Goal: Task Accomplishment & Management: Use online tool/utility

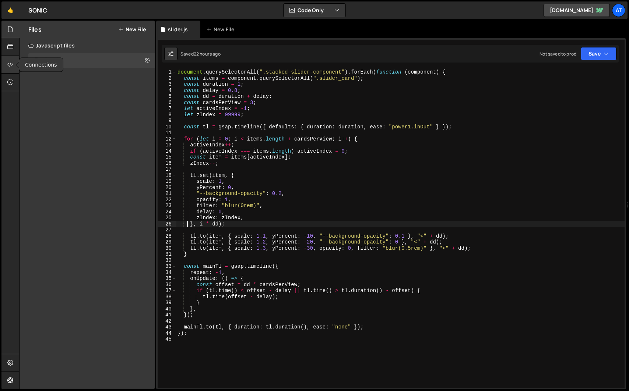
click at [9, 64] on icon at bounding box center [10, 64] width 6 height 8
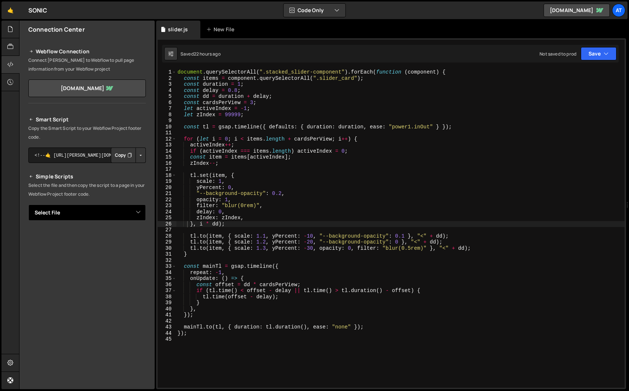
click at [143, 213] on select "Select File slider.js" at bounding box center [86, 213] width 117 height 16
click at [117, 159] on button "Copy" at bounding box center [123, 155] width 25 height 15
click at [181, 109] on div "document . querySelectorAll ( ".stacked_slider-component" ) . forEach ( functio…" at bounding box center [400, 234] width 448 height 331
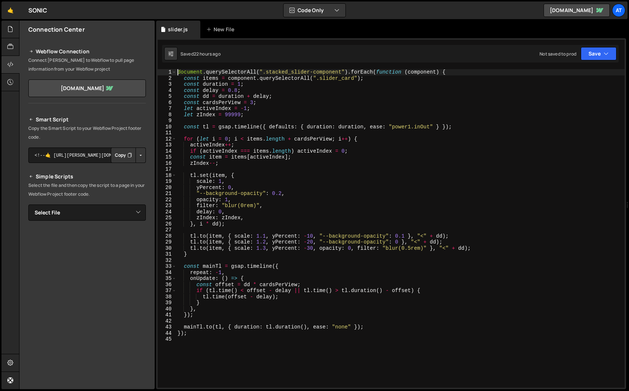
type textarea "document.querySelectorAll(".stacked_slider-component").forEach(function (compon…"
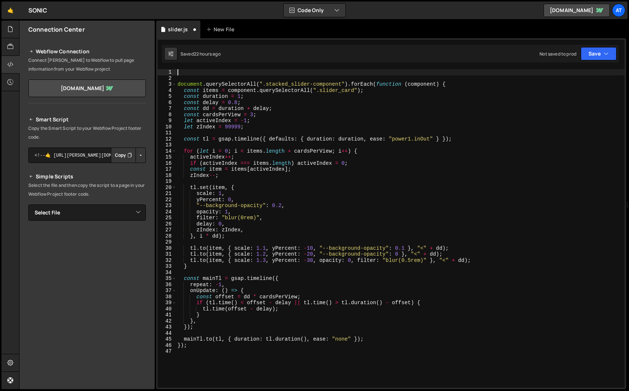
paste textarea "});"
type textarea "});"
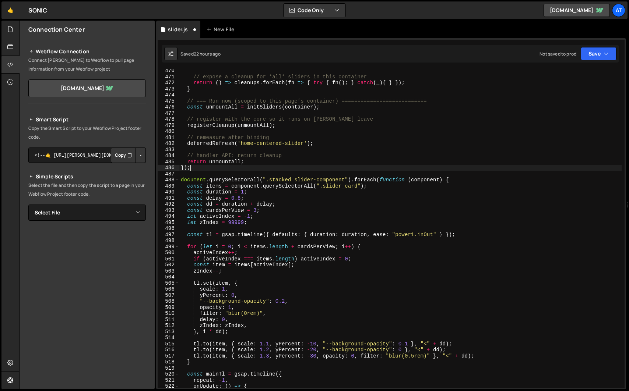
scroll to position [2863, 0]
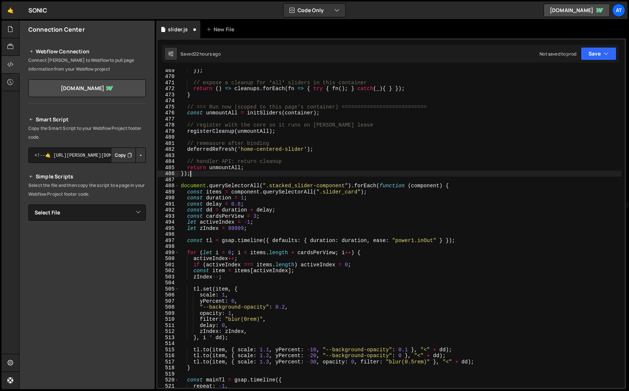
click at [201, 178] on div "}) ; // expose a cleanup for *all* sliders in this container return ( ) => clea…" at bounding box center [400, 232] width 442 height 331
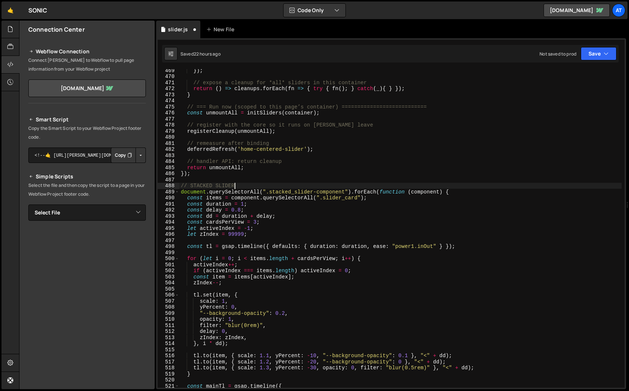
scroll to position [2845, 0]
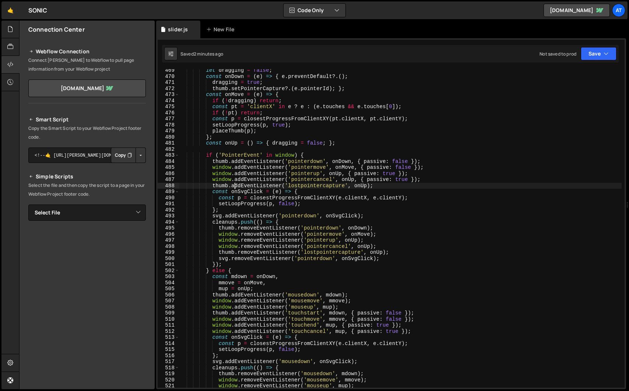
click at [334, 216] on div "let dragging = false ; const onDown = ( e ) => { e . preventDefault ?. ( ) ; dr…" at bounding box center [400, 232] width 442 height 331
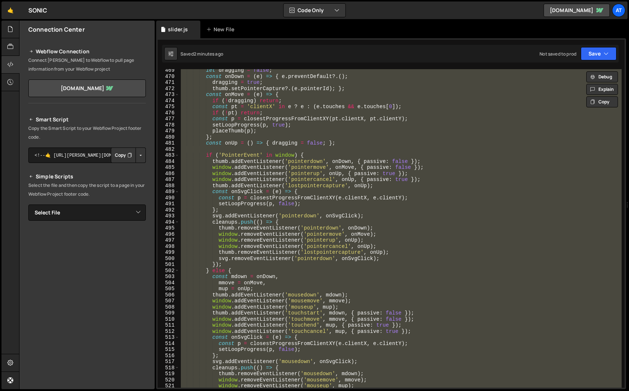
scroll to position [0, 0]
click at [382, 174] on div "let dragging = false ; const onDown = ( e ) => { e . preventDefault ?. ( ) ; dr…" at bounding box center [400, 228] width 442 height 319
type textarea "});"
paste textarea
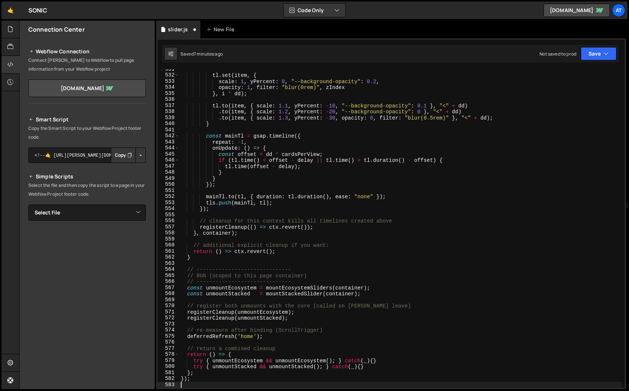
type textarea "});"
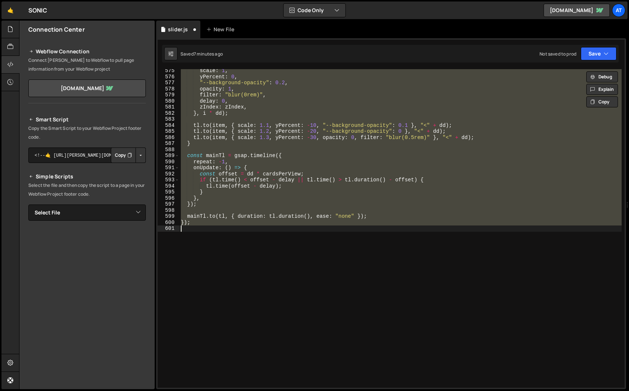
paste textarea
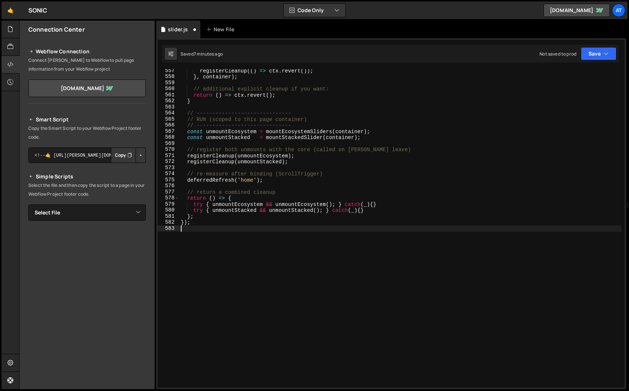
scroll to position [3386, 0]
type textarea "});"
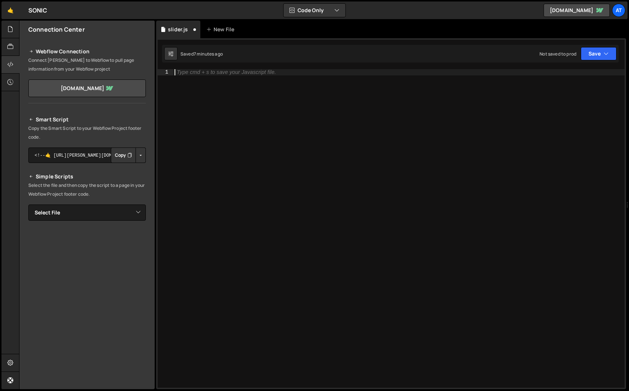
paste textarea "for (let i = 0; i < items.length + cardsPerView; i++) {"
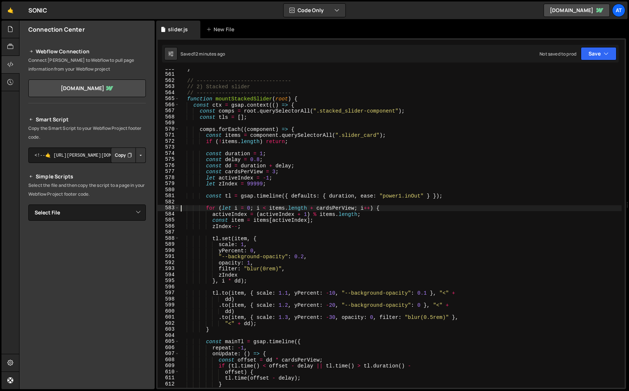
scroll to position [3410, 0]
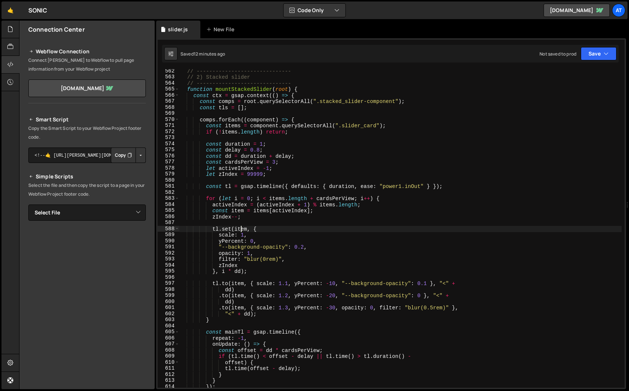
click at [241, 227] on div "// ------------------------------ // 2) Stacked slider // ---------------------…" at bounding box center [400, 233] width 442 height 331
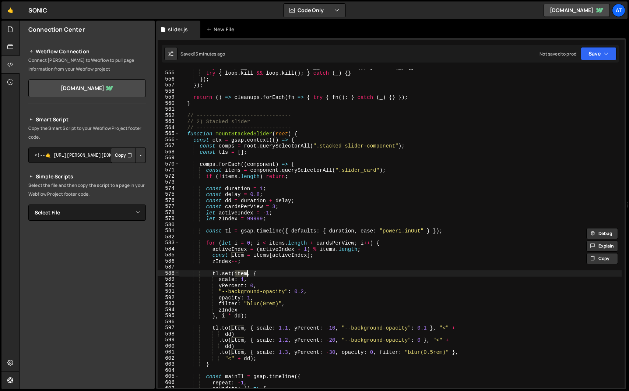
scroll to position [3365, 0]
click at [199, 132] on div "try { loop . __removeResize && loop . __removeResize ( ) ; } catch ( _ ) { } tr…" at bounding box center [400, 229] width 442 height 331
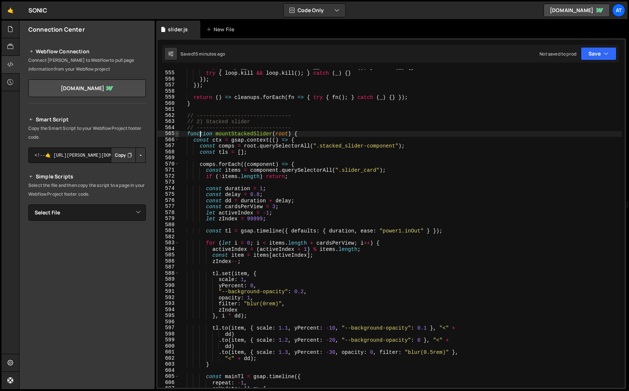
click at [176, 133] on span at bounding box center [177, 134] width 4 height 6
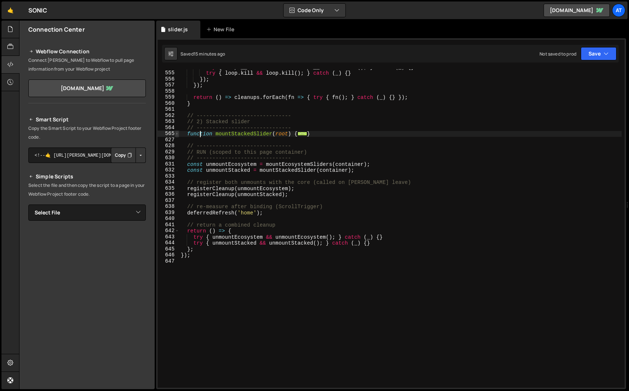
click at [176, 133] on span at bounding box center [177, 134] width 4 height 6
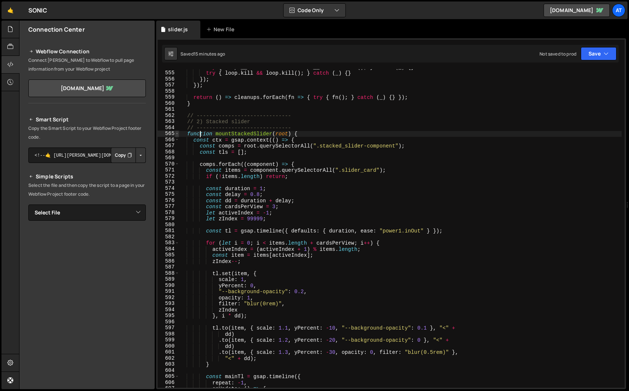
click at [176, 133] on span at bounding box center [177, 134] width 4 height 6
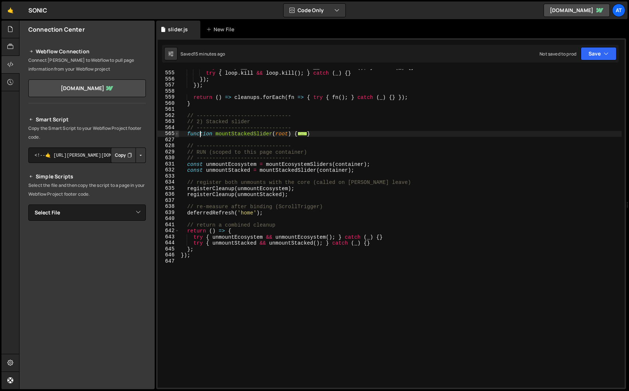
click at [176, 133] on span at bounding box center [177, 134] width 4 height 6
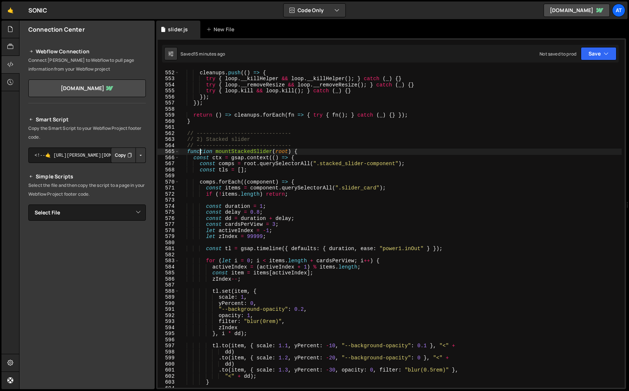
scroll to position [3348, 0]
click at [186, 149] on div "cleanups . push (( ) => { try { loop . __killHelper && loop . __killHelper ( ) …" at bounding box center [400, 233] width 442 height 331
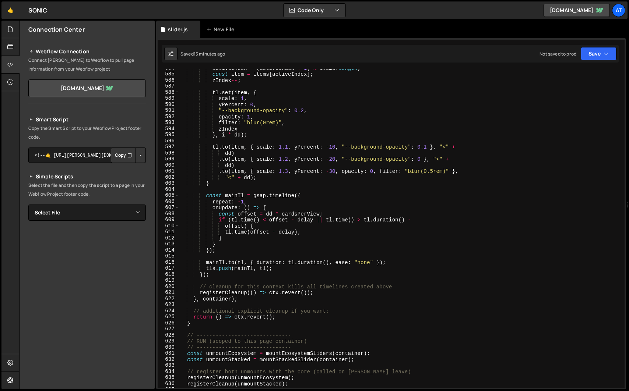
scroll to position [3560, 0]
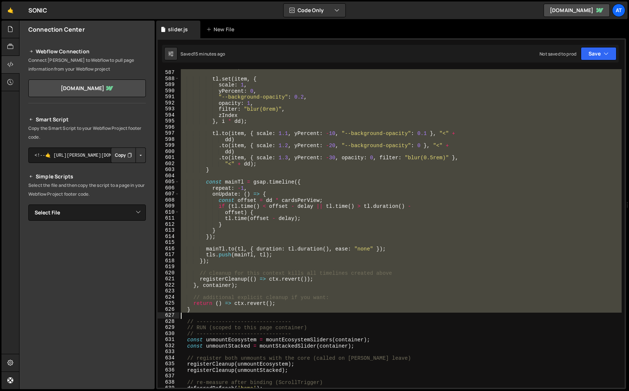
click at [225, 313] on div "zIndex -- ; tl . set ( item , { scale : 1 , yPercent : 0 , "--background-opacit…" at bounding box center [400, 229] width 442 height 331
click at [225, 311] on div "zIndex -- ; tl . set ( item , { scale : 1 , yPercent : 0 , "--background-opacit…" at bounding box center [400, 228] width 442 height 319
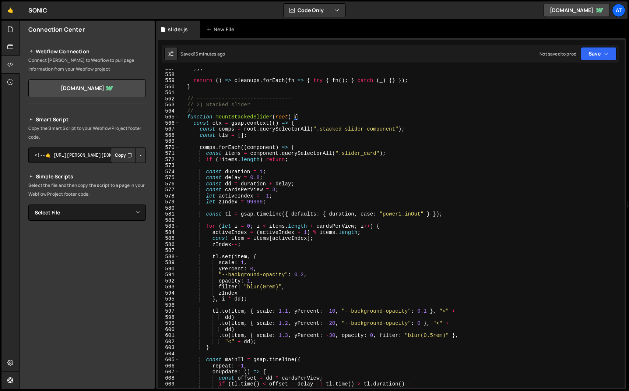
scroll to position [3375, 0]
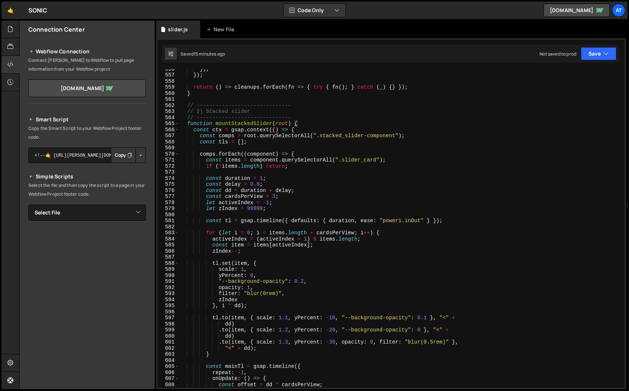
click at [183, 124] on div "}) ; }) ; return ( ) => cleanups . forEach ( fn => { try { fn ( ) ; } catch ( _…" at bounding box center [400, 231] width 442 height 331
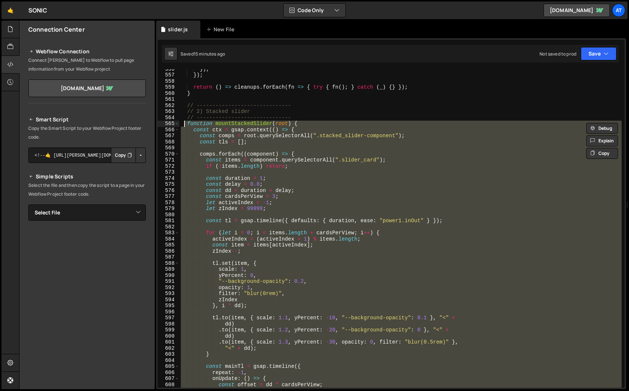
click at [211, 135] on div "}) ; }) ; return ( ) => cleanups . forEach ( fn => { try { fn ( ) ; } catch ( _…" at bounding box center [400, 228] width 442 height 319
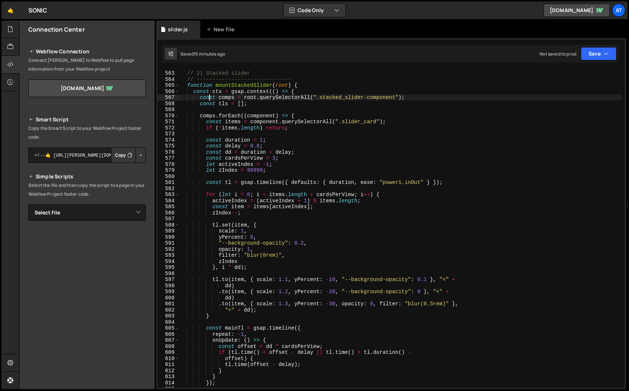
scroll to position [3427, 0]
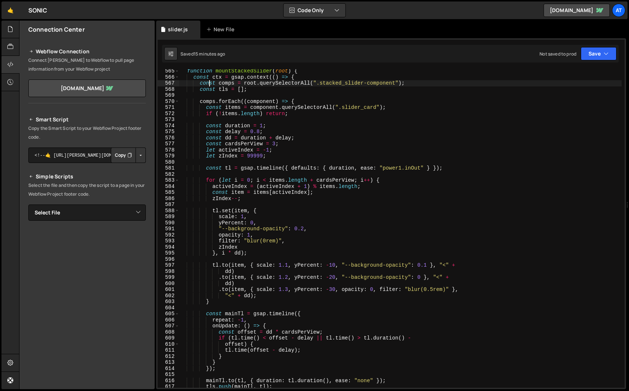
click at [340, 264] on div "function mountStackedSlider ( root ) { const ctx = gsap . context (( ) => { con…" at bounding box center [400, 233] width 442 height 331
type textarea "[DOMAIN_NAME](item, { scale: 1.1, yPercent: -10, "--background-opacity": 0.1 },…"
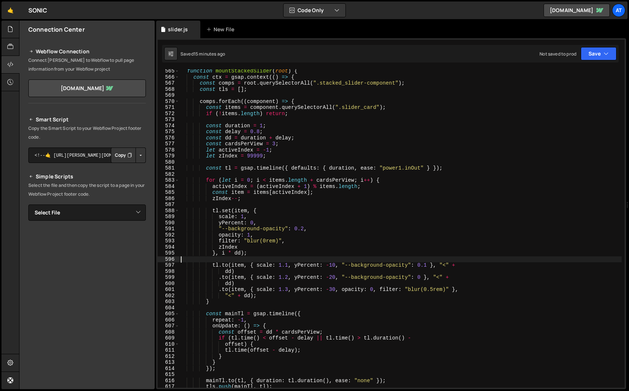
click at [414, 261] on div "function mountStackedSlider ( root ) { const ctx = gsap . context (( ) => { con…" at bounding box center [400, 233] width 442 height 331
click at [428, 263] on div "function mountStackedSlider ( root ) { const ctx = gsap . context (( ) => { con…" at bounding box center [400, 233] width 442 height 331
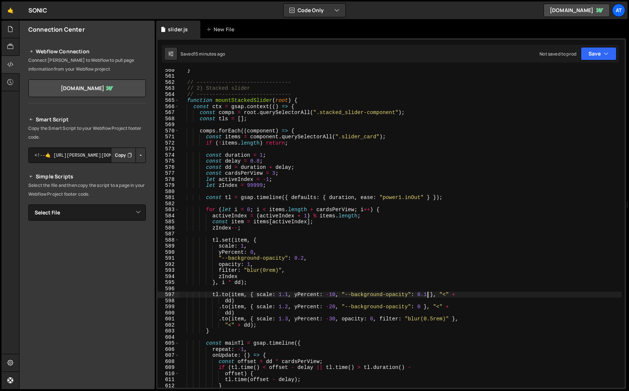
scroll to position [3388, 0]
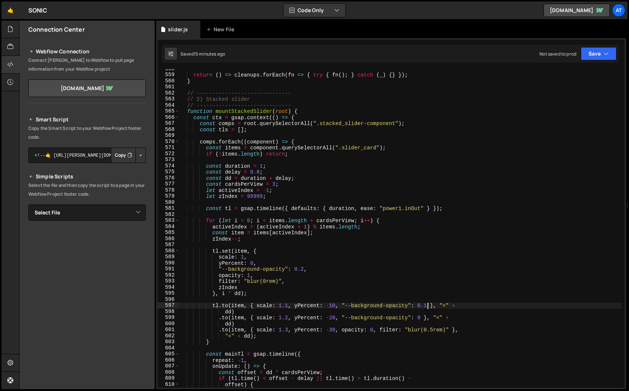
click at [187, 111] on div "return ( ) => cleanups . forEach ( fn => { try { fn ( ) ; } catch ( _ ) { } }) …" at bounding box center [400, 231] width 442 height 331
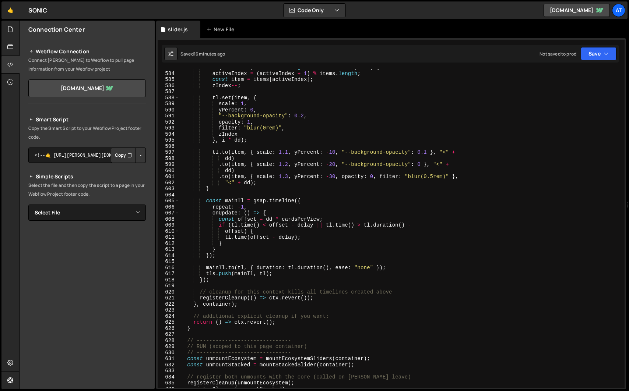
scroll to position [3544, 0]
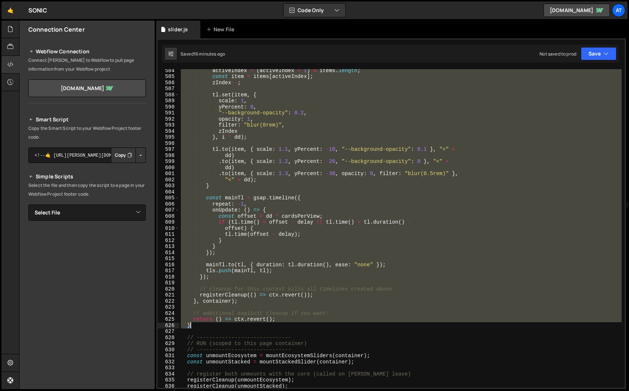
click at [196, 324] on div "activeIndex = ( activeIndex + 1 ) % items . length ; const item = items [ activ…" at bounding box center [400, 232] width 442 height 331
click at [270, 231] on div "activeIndex = ( activeIndex + 1 ) % items . length ; const item = items [ activ…" at bounding box center [400, 228] width 442 height 319
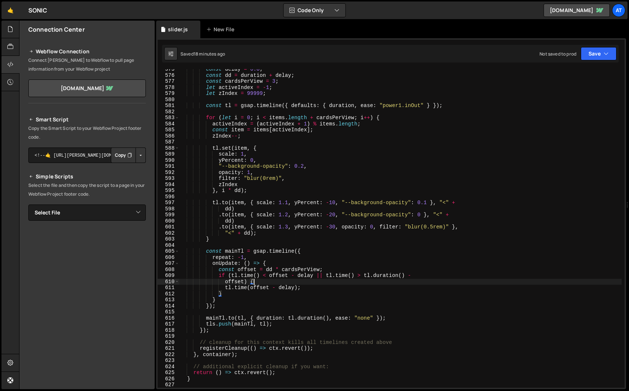
scroll to position [3490, 0]
drag, startPoint x: 379, startPoint y: 228, endPoint x: 450, endPoint y: 228, distance: 70.3
click at [450, 228] on div "const delay = 0.8 ; const dd = duration + delay ; const cardsPerView = 3 ; let …" at bounding box center [400, 232] width 442 height 331
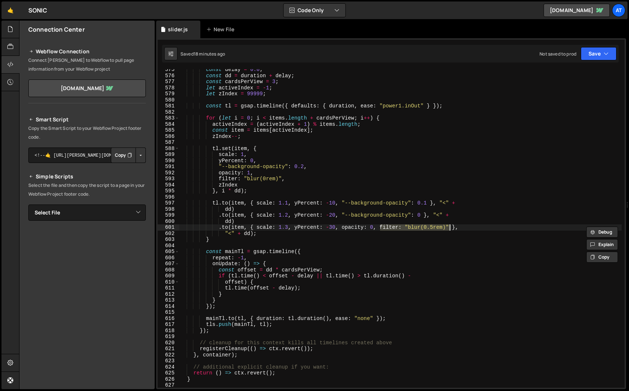
type textarea ".to(item, { scale: 1.3, yPercent: -30, opacity: 0, },"
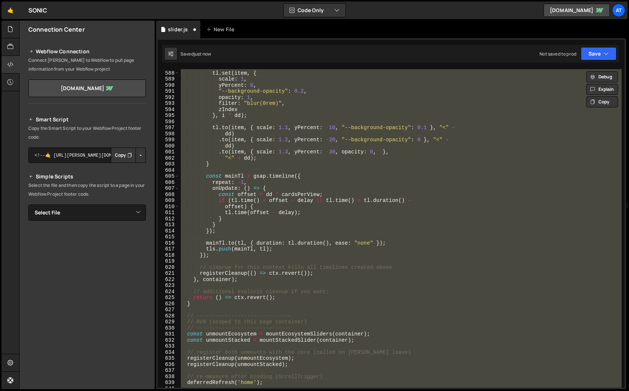
scroll to position [3564, 0]
click at [302, 227] on div "tl . set ( item , { scale : 1 , yPercent : 0 , "--background-opacity" : 0.2 , o…" at bounding box center [400, 228] width 442 height 319
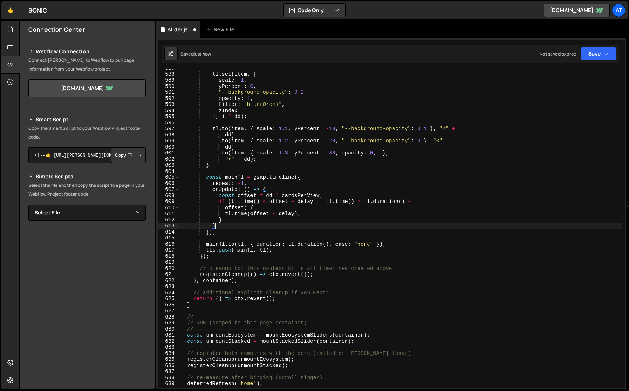
click at [345, 176] on div "tl . set ( item , { scale : 1 , yPercent : 0 , "--background-opacity" : 0.2 , o…" at bounding box center [400, 230] width 442 height 331
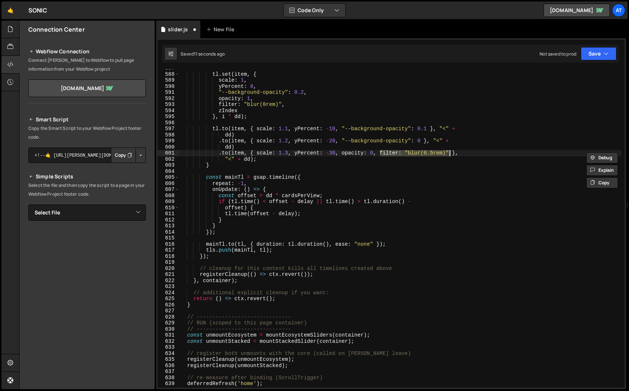
type textarea ".to(item, { scale: 1.3, yPercent: -30, opacity: 0, },"
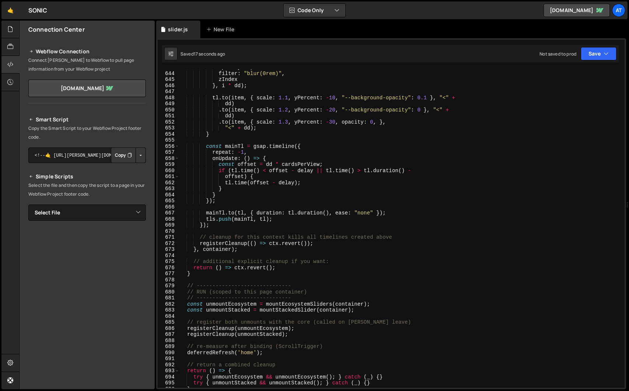
scroll to position [3899, 0]
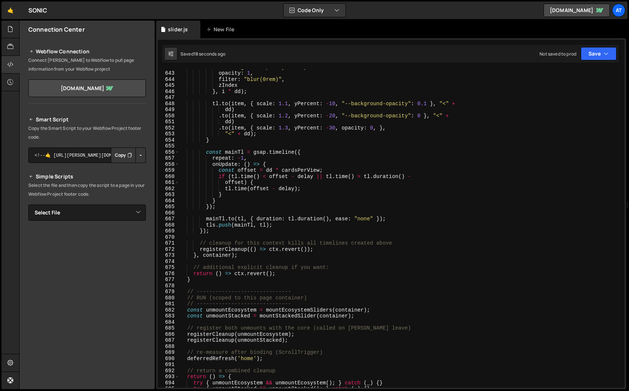
click at [376, 128] on div ""--background-opacity" : 0.2 , opacity : 1 , filter : "blur(0rem)" , zIndex } ,…" at bounding box center [400, 229] width 442 height 331
type textarea "});"
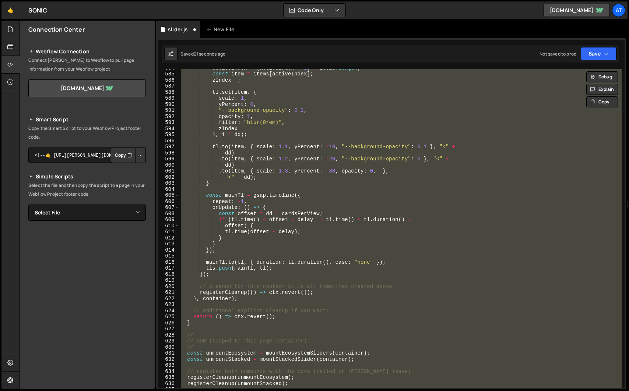
scroll to position [3504, 0]
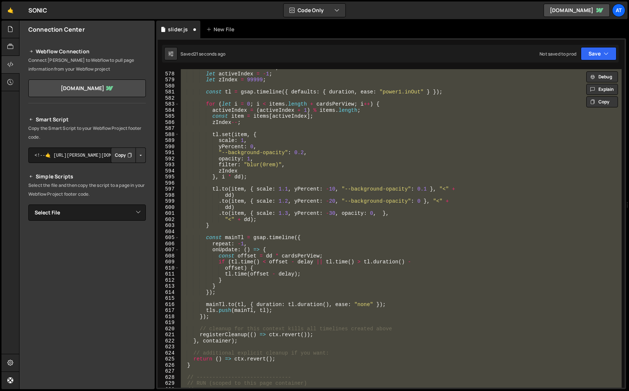
click at [377, 186] on div "const cardsPerView = 3 ; let activeIndex = - 1 ; let zIndex = 99999 ; const tl …" at bounding box center [400, 228] width 442 height 319
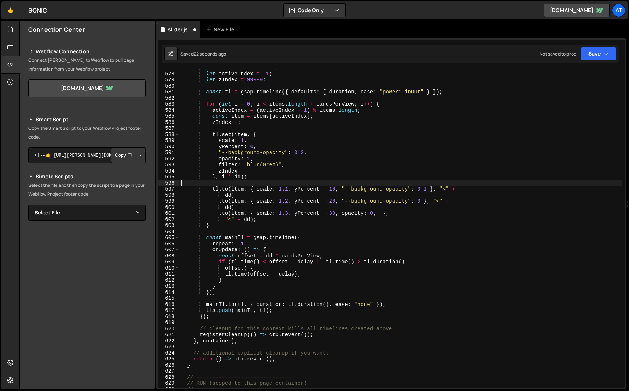
type textarea ".to(item, { scale: 1.3, yPercent: -30, opacity: 0, filter: "blur(0.5rem)" },"
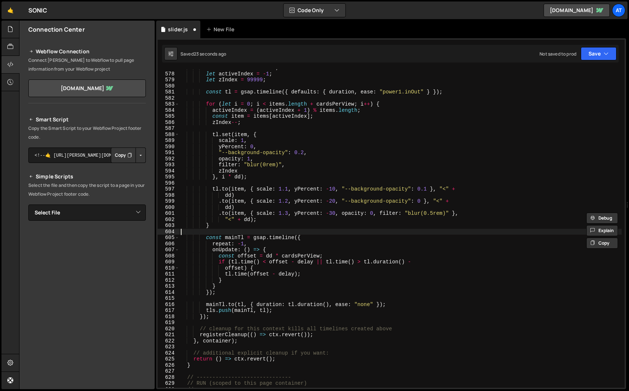
click at [381, 234] on div "const cardsPerView = 3 ; let activeIndex = - 1 ; let zIndex = 99999 ; const tl …" at bounding box center [400, 230] width 442 height 331
type textarea "try { loop.__killHelper && loop.__killHelper(); } catch (_) {}"
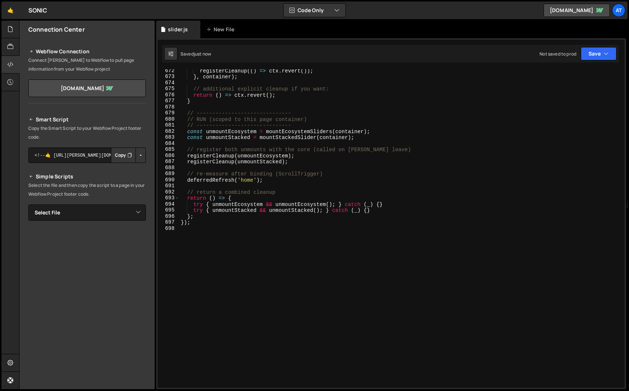
scroll to position [4078, 0]
click at [224, 257] on div "registerCleanup (( ) => ctx . revert ( )) ; } , container ) ; // additional exp…" at bounding box center [400, 233] width 442 height 331
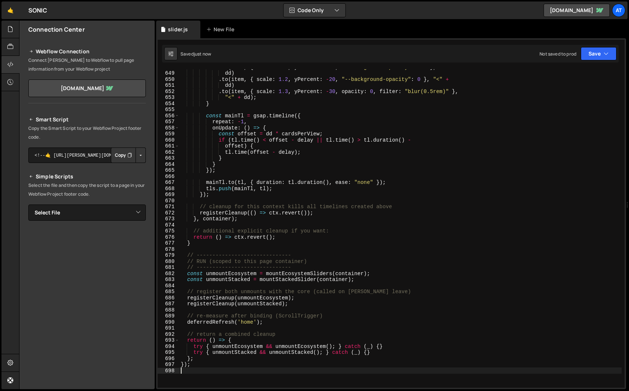
scroll to position [3870, 0]
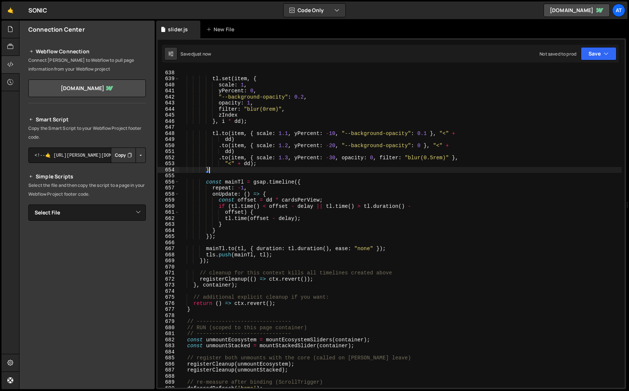
click at [426, 168] on div "zIndex -- ; tl . set ( item , { scale : 1 , yPercent : 0 , "--background-opacit…" at bounding box center [400, 229] width 442 height 331
type textarea "}"
click at [408, 177] on div "zIndex -- ; tl . set ( item , { scale : 1 , yPercent : 0 , "--background-opacit…" at bounding box center [400, 229] width 442 height 331
click at [397, 171] on div "zIndex -- ; tl . set ( item , { scale : 1 , yPercent : 0 , "--background-opacit…" at bounding box center [400, 229] width 442 height 331
click at [396, 167] on div "zIndex -- ; tl . set ( item , { scale : 1 , yPercent : 0 , "--background-opacit…" at bounding box center [400, 229] width 442 height 331
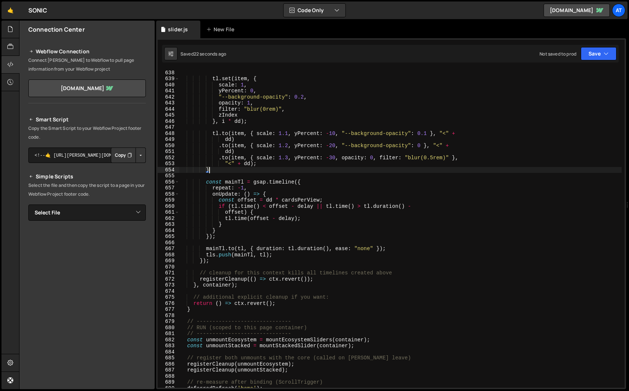
click at [396, 166] on div "zIndex -- ; tl . set ( item , { scale : 1 , yPercent : 0 , "--background-opacit…" at bounding box center [400, 229] width 442 height 331
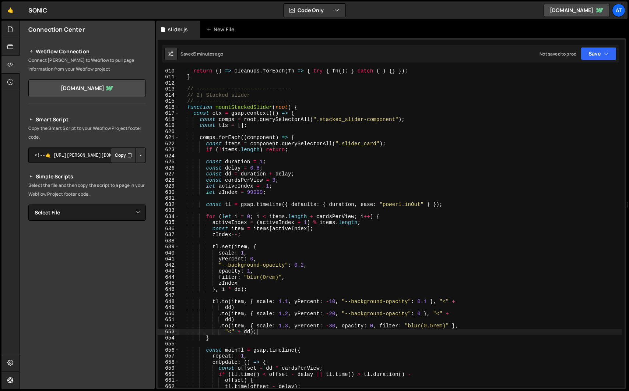
scroll to position [3679, 0]
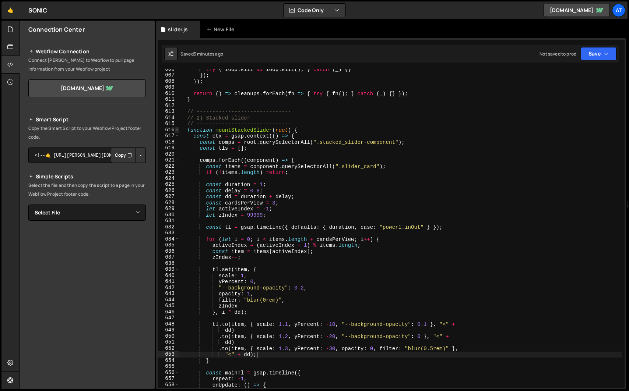
click at [176, 130] on span at bounding box center [177, 130] width 4 height 6
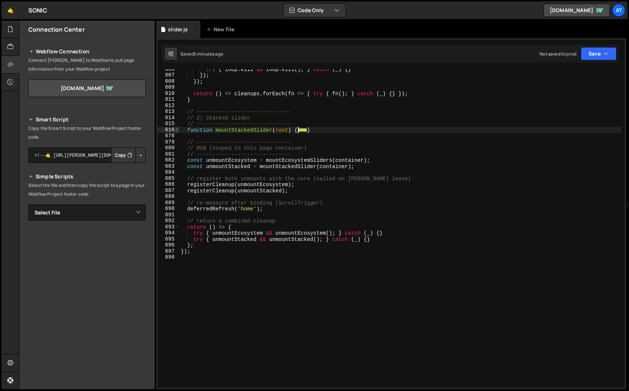
click at [176, 130] on span at bounding box center [177, 130] width 4 height 6
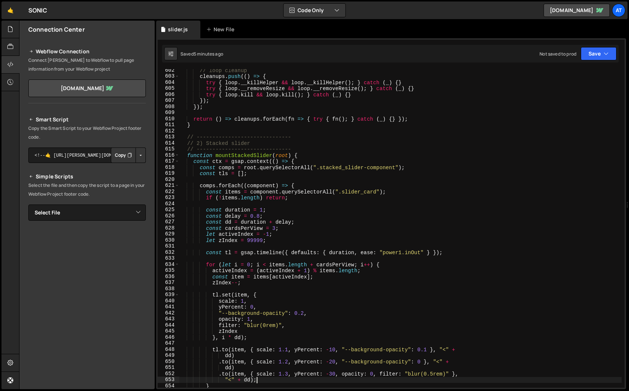
scroll to position [3653, 0]
click at [186, 155] on div "// loop cleanup cleanups . push (( ) => { try { loop . __killHelper && loop . _…" at bounding box center [400, 233] width 442 height 331
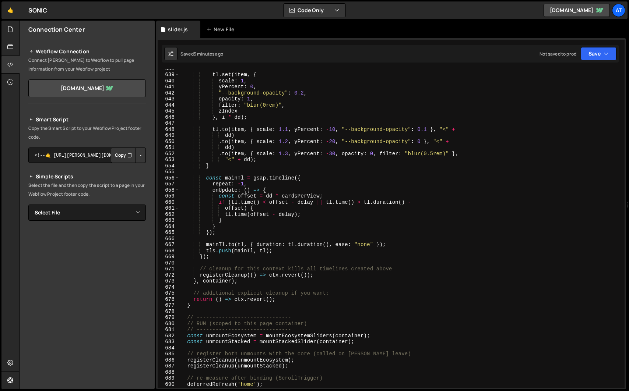
scroll to position [3874, 0]
click at [196, 306] on div "tl . set ( item , { scale : 1 , yPercent : 0 , "--background-opacity" : 0.2 , o…" at bounding box center [400, 231] width 442 height 331
type textarea "return () => ctx.revert(); }"
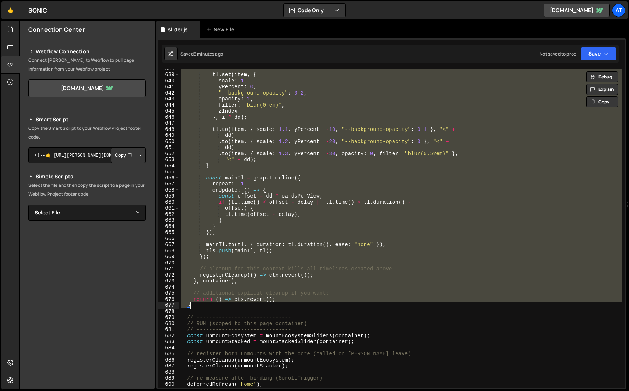
scroll to position [3708, 0]
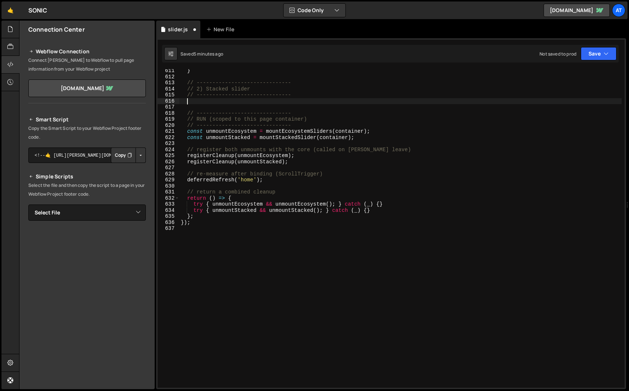
paste textarea "}"
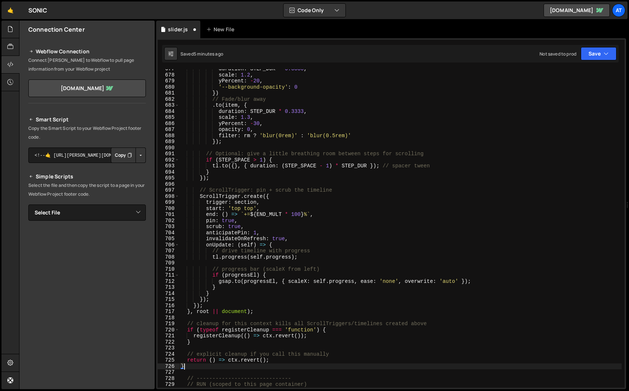
scroll to position [4119, 0]
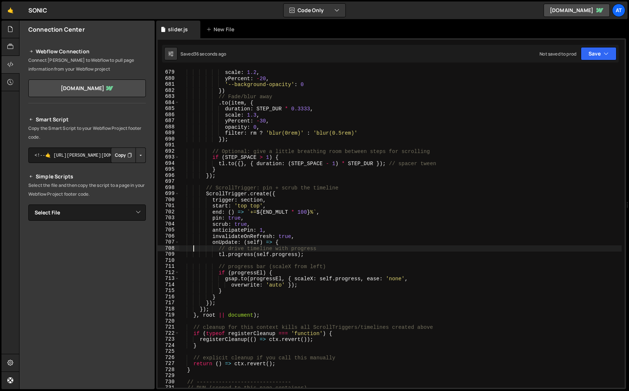
click at [194, 246] on div "duration : STEP_DUR * 0.3333 , scale : 1.2 , yPercent : - 20 , '--background-op…" at bounding box center [400, 228] width 442 height 331
type textarea "});"
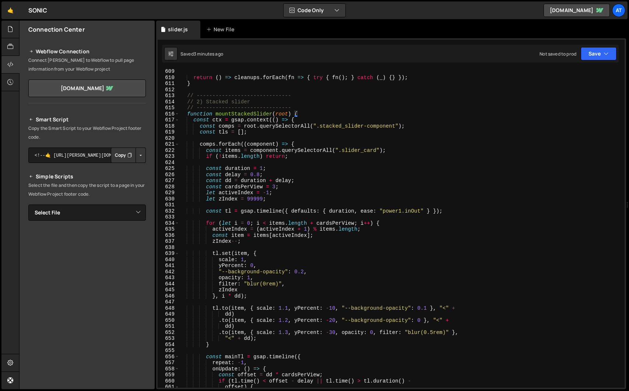
scroll to position [3681, 0]
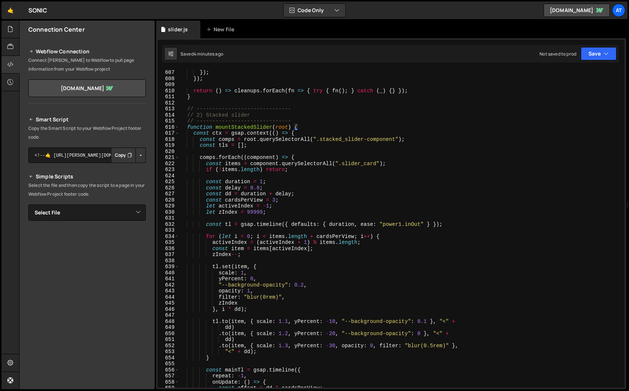
click at [187, 127] on div "try { loop . kill && loop . kill ( ) ; } catch ( _ ) { } }) ; }) ; return ( ) =…" at bounding box center [400, 228] width 442 height 331
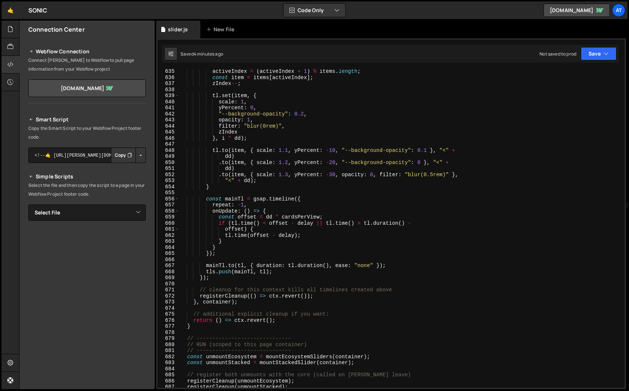
scroll to position [3867, 0]
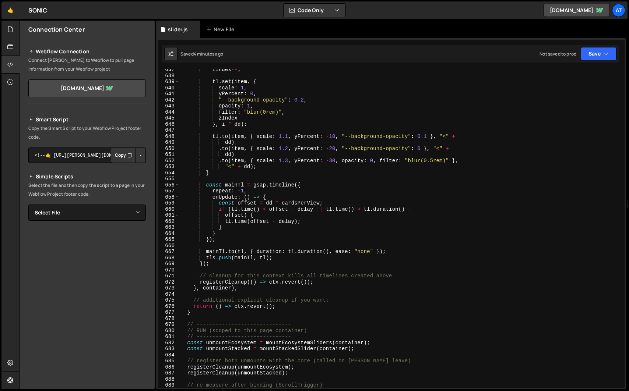
click at [200, 310] on div "zIndex -- ; tl . set ( item , { scale : 1 , yPercent : 0 , "--background-opacit…" at bounding box center [400, 232] width 442 height 331
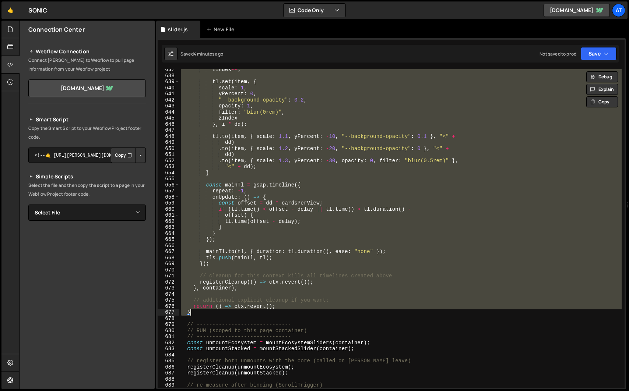
paste textarea
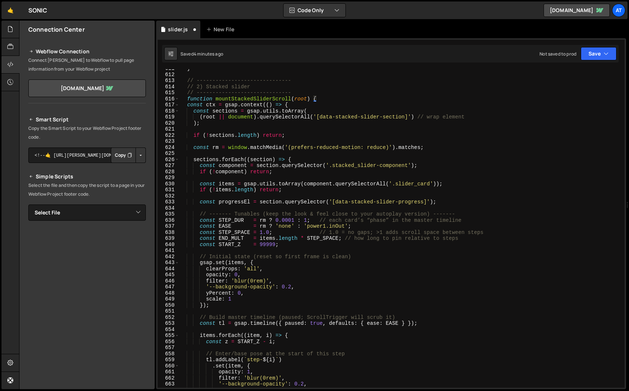
scroll to position [3708, 0]
click at [246, 101] on div "} // ------------------------------ // 2) Stacked slider // -------------------…" at bounding box center [400, 232] width 442 height 331
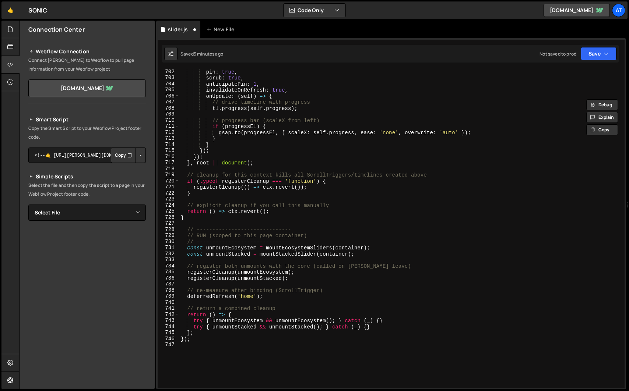
scroll to position [4260, 0]
click at [275, 256] on div "pin : true , scrub : true , anticipatePin : 1 , invalidateOnRefresh : true , on…" at bounding box center [400, 234] width 442 height 331
drag, startPoint x: 260, startPoint y: 256, endPoint x: 316, endPoint y: 254, distance: 55.6
click at [316, 254] on div "pin : true , scrub : true , anticipatePin : 1 , invalidateOnRefresh : true , on…" at bounding box center [400, 234] width 442 height 331
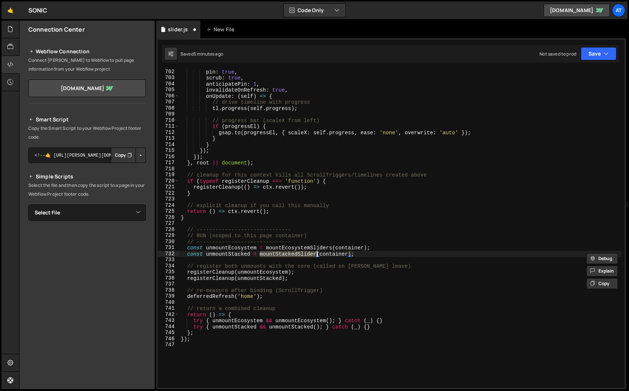
paste textarea "Scroll"
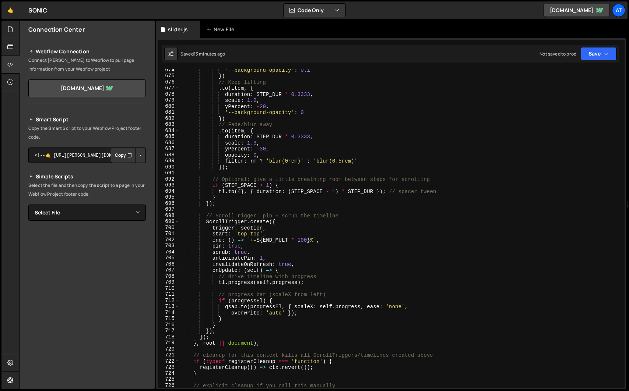
scroll to position [4093, 0]
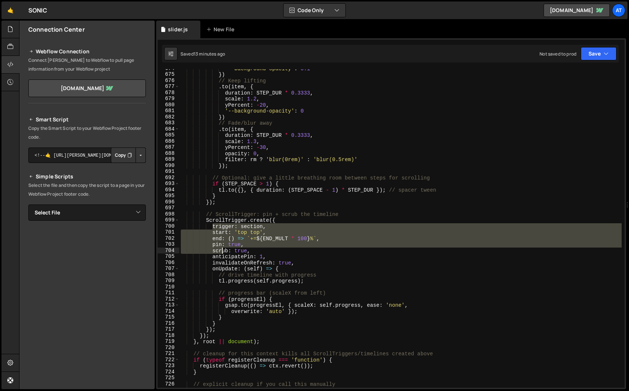
drag, startPoint x: 212, startPoint y: 227, endPoint x: 222, endPoint y: 251, distance: 25.9
click at [222, 251] on div "'--background-opacity' : 0.1 }) // Keep lifting . to ( item , { duration : STEP…" at bounding box center [400, 231] width 442 height 331
click at [222, 251] on div "'--background-opacity' : 0.1 }) // Keep lifting . to ( item , { duration : STEP…" at bounding box center [400, 228] width 442 height 319
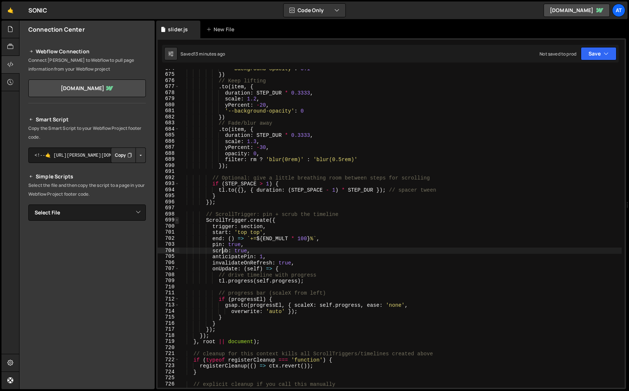
click at [177, 221] on span at bounding box center [177, 220] width 4 height 6
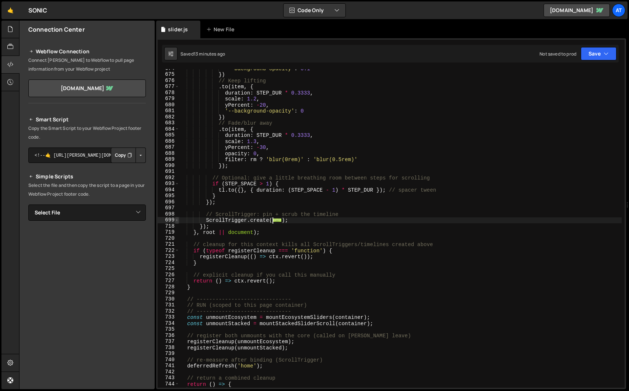
click at [177, 221] on span at bounding box center [177, 220] width 4 height 6
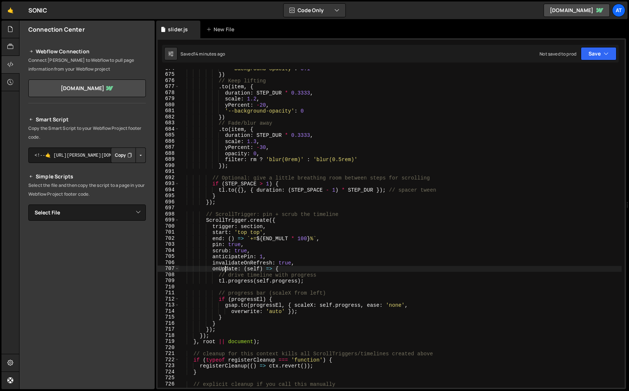
click at [225, 271] on div "'--background-opacity' : 0.1 }) // Keep lifting . to ( item , { duration : STEP…" at bounding box center [400, 231] width 442 height 331
click at [220, 321] on div "'--background-opacity' : 0.1 }) // Keep lifting . to ( item , { duration : STEP…" at bounding box center [400, 231] width 442 height 331
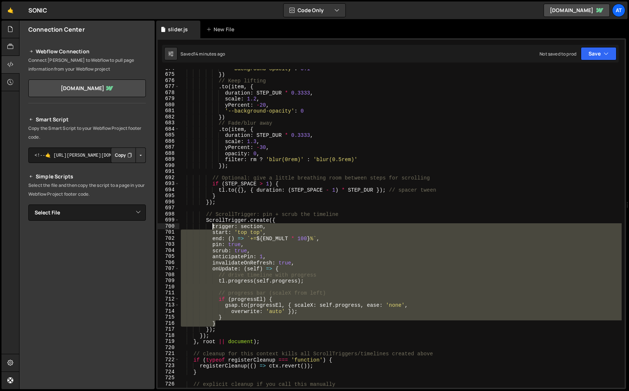
drag, startPoint x: 217, startPoint y: 323, endPoint x: 211, endPoint y: 229, distance: 94.1
click at [211, 229] on div "'--background-opacity' : 0.1 }) // Keep lifting . to ( item , { duration : STEP…" at bounding box center [400, 231] width 442 height 331
paste textarea "}"
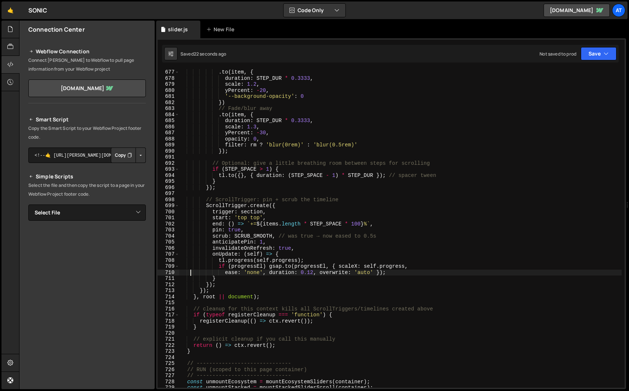
scroll to position [4107, 0]
type textarea "});"
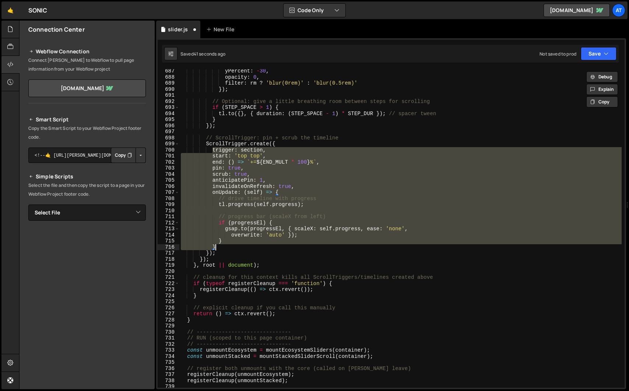
scroll to position [4168, 0]
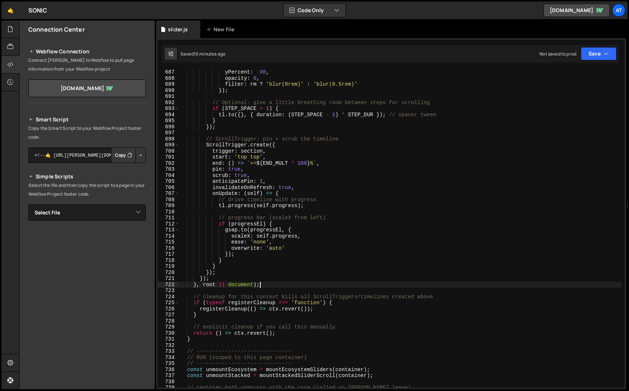
click at [265, 286] on div "yPercent : - 30 , opacity : 0 , filter : rm ? 'blur(0rem)' : 'blur(0.5rem)' }) …" at bounding box center [400, 234] width 442 height 331
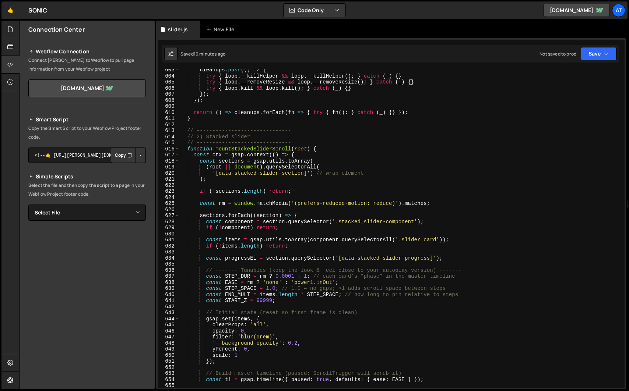
scroll to position [3658, 0]
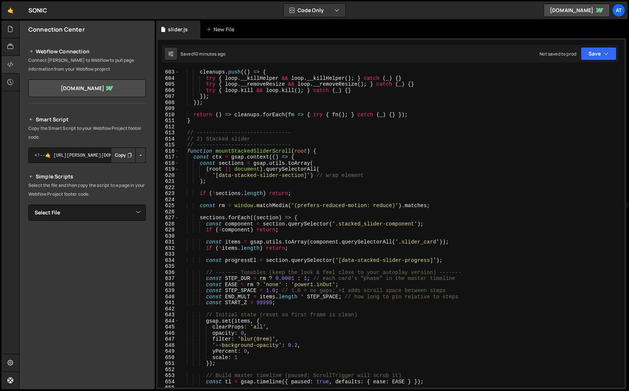
click at [187, 151] on div "cleanups . push (( ) => { try { loop . __killHelper && loop . __killHelper ( ) …" at bounding box center [400, 234] width 442 height 331
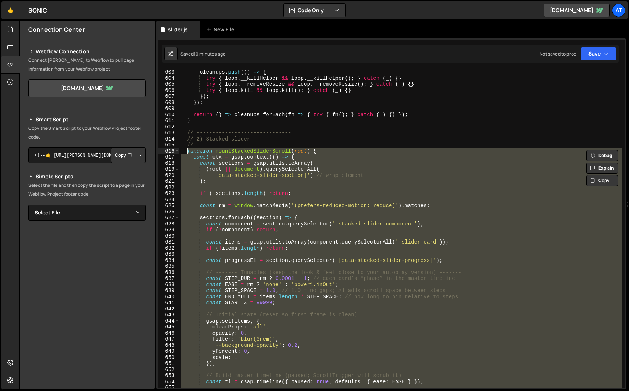
paste textarea "}, root || document);"
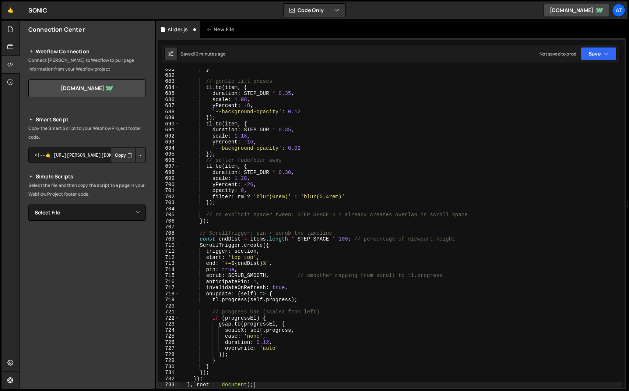
scroll to position [4134, 0]
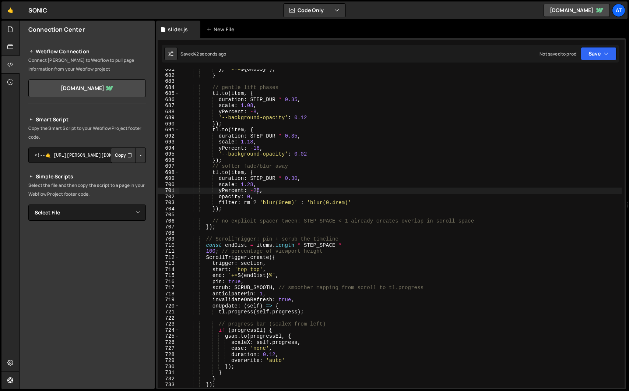
click at [256, 190] on div "} , ` >-= ${ CROSS } ` ) ; } // gentle lift phases tl . to ( item , { duration …" at bounding box center [400, 231] width 442 height 331
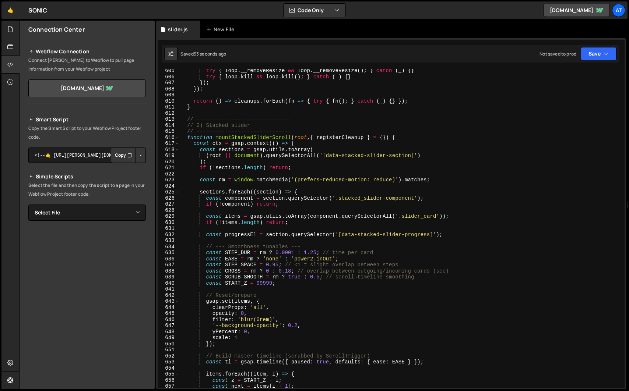
scroll to position [3669, 0]
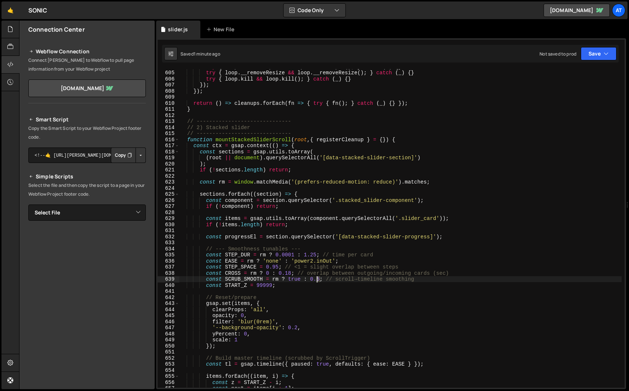
click at [318, 280] on div "try { loop . __killHelper && loop . __killHelper ( ) ; } catch ( _ ) { } try { …" at bounding box center [400, 229] width 442 height 331
click at [291, 285] on div "try { loop . __killHelper && loop . __killHelper ( ) ; } catch ( _ ) { } try { …" at bounding box center [400, 229] width 442 height 331
drag, startPoint x: 291, startPoint y: 272, endPoint x: 286, endPoint y: 273, distance: 4.5
click at [286, 273] on div "try { loop . __killHelper && loop . __killHelper ( ) ; } catch ( _ ) { } try { …" at bounding box center [400, 229] width 442 height 331
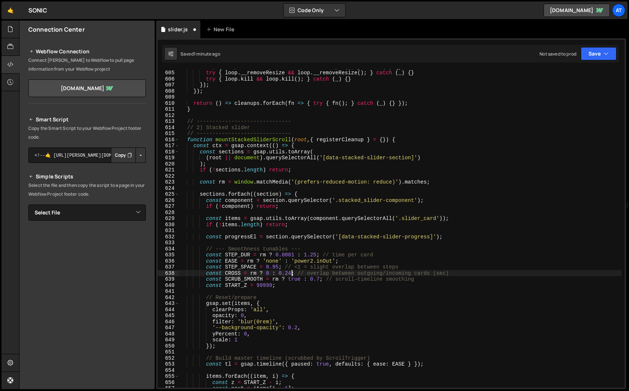
click at [306, 288] on div "try { loop . __killHelper && loop . __killHelper ( ) ; } catch ( _ ) { } try { …" at bounding box center [400, 229] width 442 height 331
click at [328, 194] on div "try { loop . __killHelper && loop . __killHelper ( ) ; } catch ( _ ) { } try { …" at bounding box center [400, 229] width 442 height 331
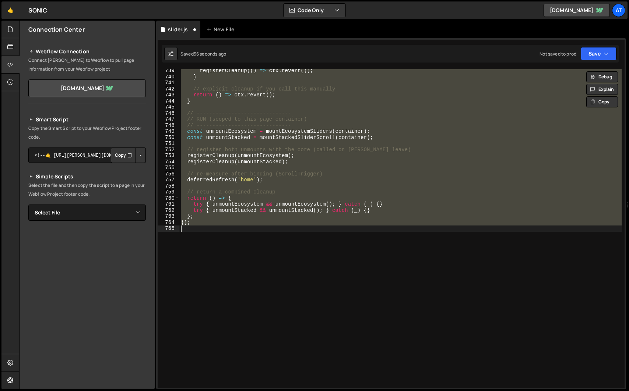
scroll to position [0, 0]
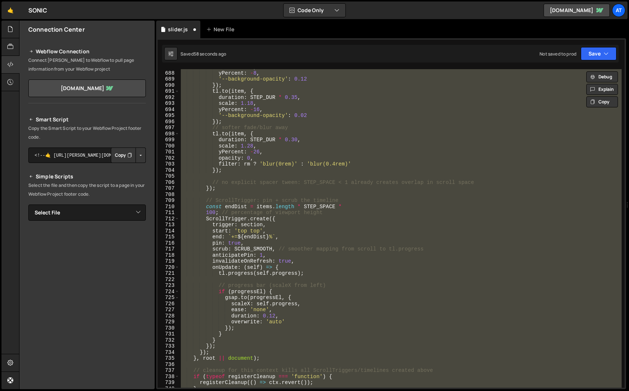
type textarea "const CROSS = rm ? 0 : 0.18; // overlap between outgoing/incoming cards (sec)"
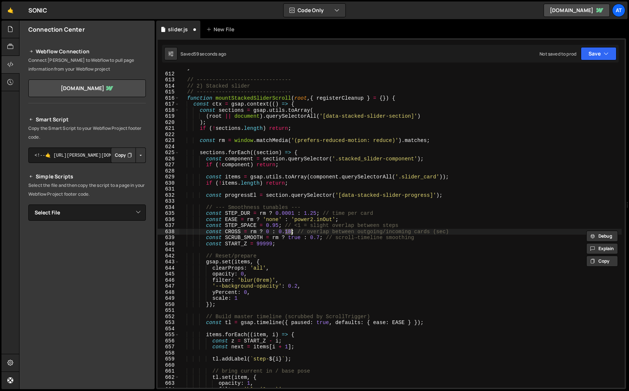
scroll to position [3705, 0]
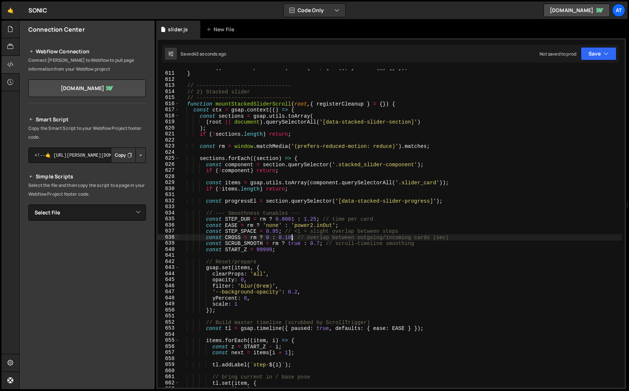
click at [287, 177] on div "return ( ) => cleanups . forEach ( fn => { try { fn ( ) ; } catch ( _ ) { } }) …" at bounding box center [400, 229] width 442 height 331
click at [289, 206] on div "return ( ) => cleanups . forEach ( fn => { try { fn ( ) ; } catch ( _ ) { } }) …" at bounding box center [400, 229] width 442 height 331
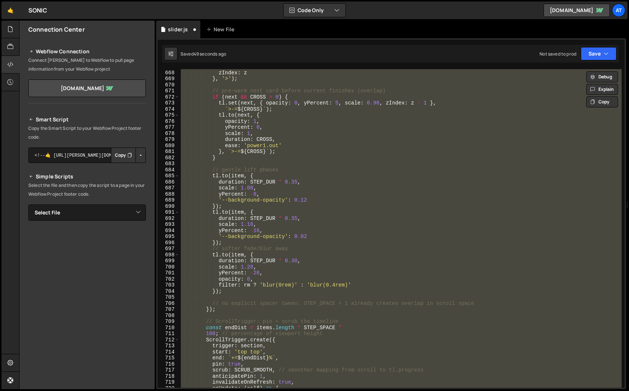
click at [289, 206] on div "scale : 1 , zIndex : z } , '>' ) ; // pre-warm next card before current finishe…" at bounding box center [400, 228] width 442 height 319
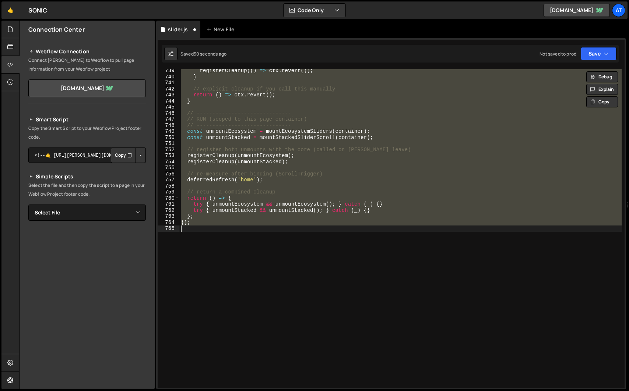
scroll to position [4485, 0]
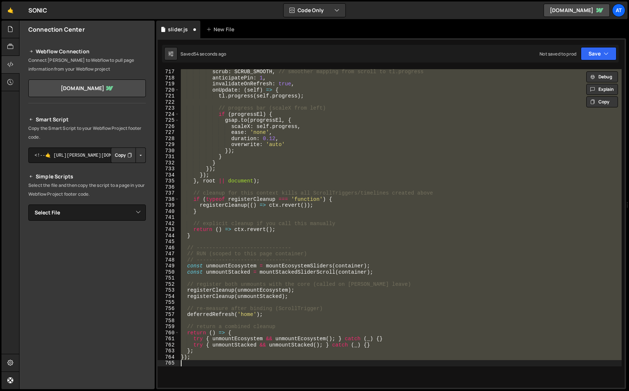
click at [296, 206] on div "scrub : SCRUB_SMOOTH , // smoother mapping from scroll to tl.progress anticipat…" at bounding box center [400, 228] width 442 height 319
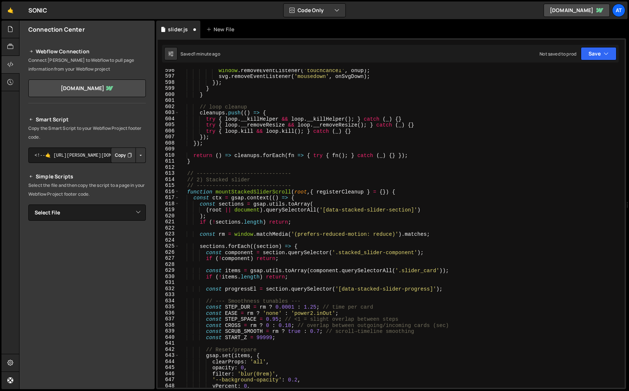
scroll to position [3617, 0]
click at [322, 249] on div "window . removeEventListener ( 'touchcancel' , onUp ) ; svg . removeEventListen…" at bounding box center [400, 232] width 442 height 331
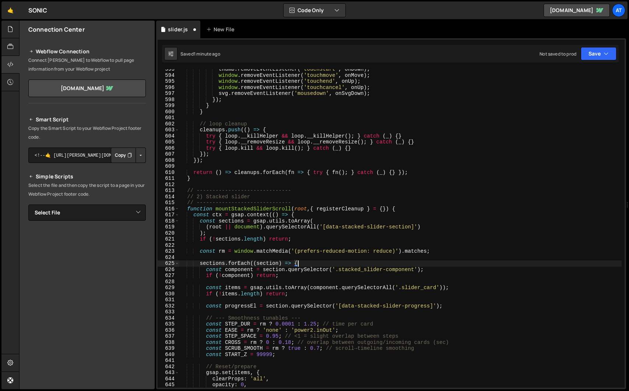
scroll to position [3600, 0]
click at [230, 205] on div "thumb . removeEventListener ( 'touchstart' , onDown ) ; window . removeEventLis…" at bounding box center [400, 231] width 442 height 331
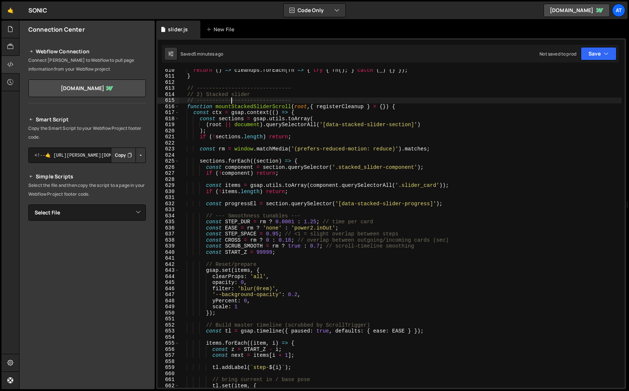
scroll to position [3692, 0]
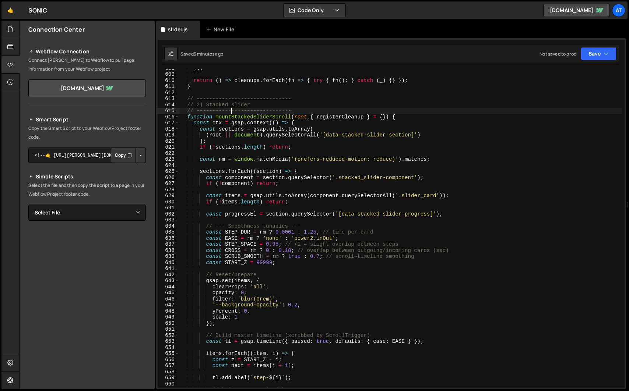
click at [186, 116] on div "}) ; return ( ) => cleanups . forEach ( fn => { try { fn ( ) ; } catch ( _ ) { …" at bounding box center [400, 230] width 442 height 331
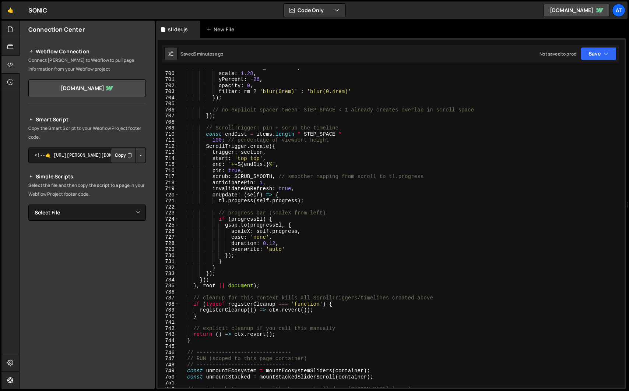
scroll to position [4246, 0]
click at [206, 341] on div "duration : STEP_DUR * 0.30 , scale : 1.28 , yPercent : - 26 , opacity : 0 , fil…" at bounding box center [400, 229] width 442 height 331
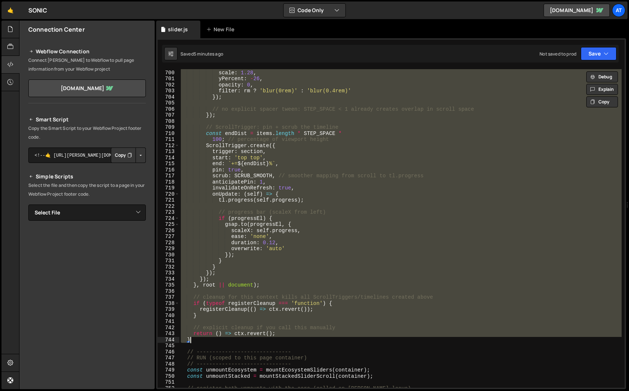
paste textarea
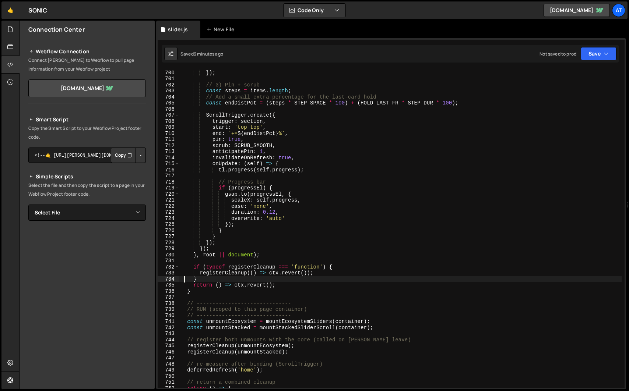
click at [211, 293] on div "// (No explicit spacer tween; STEP_SPACE < 1 already tightens steps) }) ; // 3)…" at bounding box center [400, 229] width 442 height 331
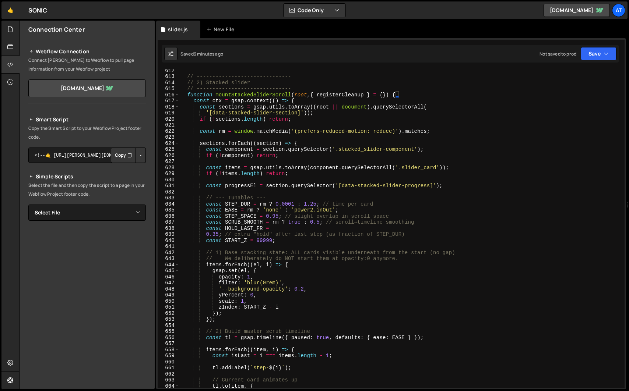
scroll to position [3674, 0]
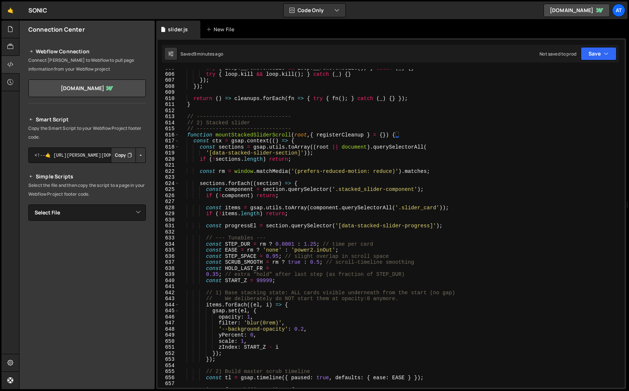
click at [187, 137] on div "try { loop . __removeResize && loop . __removeResize ( ) ; } catch ( _ ) { } tr…" at bounding box center [400, 230] width 442 height 331
type textarea "function mountStackedSliderScroll(root, { registerCleanup } = {}) { const ctx =…"
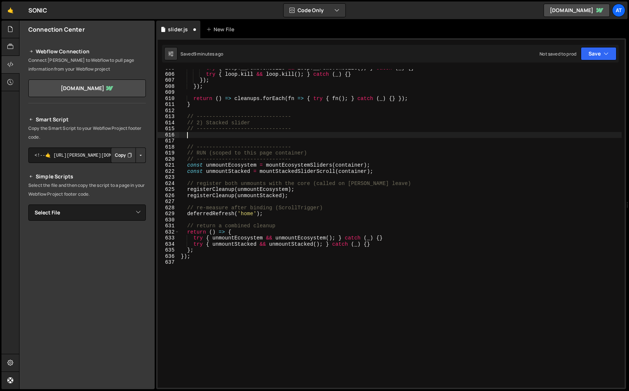
paste textarea "}"
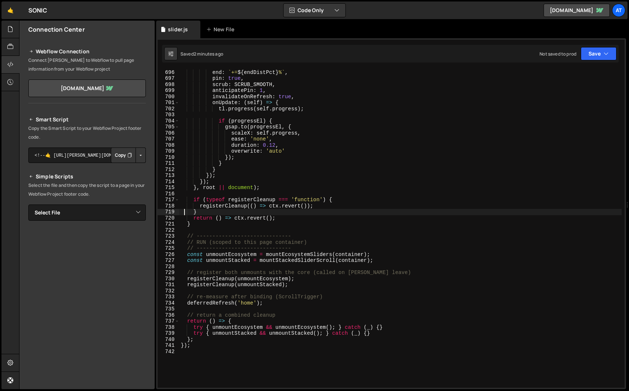
scroll to position [4222, 0]
click at [205, 223] on div "start : 'top top' , end : ` += ${ endDistPct } % ` , pin : true , scrub : SCRUB…" at bounding box center [400, 228] width 442 height 331
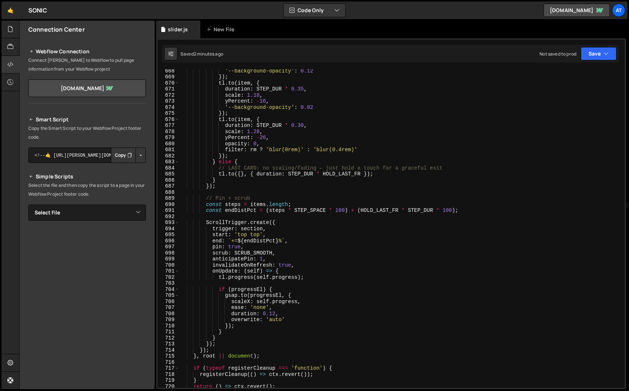
scroll to position [4050, 0]
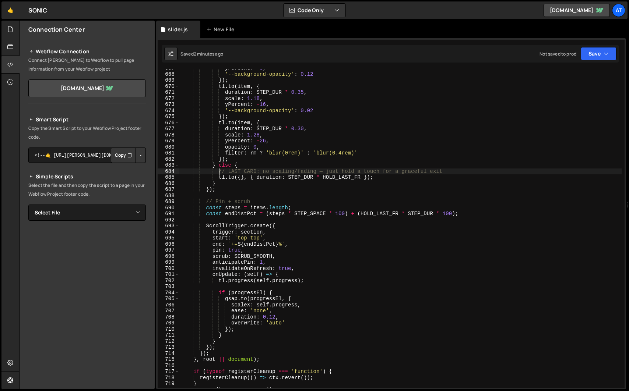
click at [219, 172] on div "yPercent : - 8 , '--background-opacity' : 0.12 }) ; tl . to ( item , { duration…" at bounding box center [400, 230] width 442 height 331
click at [380, 179] on div "yPercent : - 8 , '--background-opacity' : 0.12 }) ; tl . to ( item , { duration…" at bounding box center [400, 230] width 442 height 331
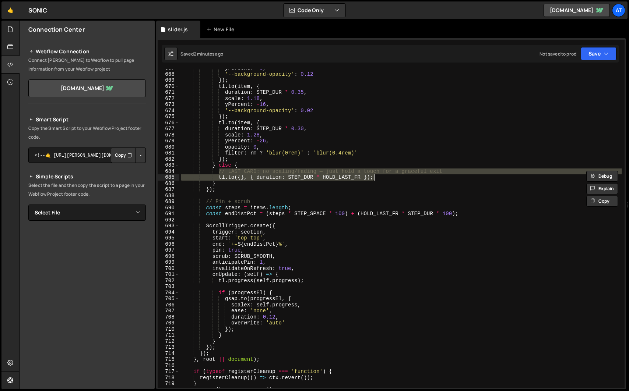
paste textarea
click at [363, 180] on div "yPercent : - 8 , '--background-opacity' : 0.12 }) ; tl . to ( item , { duration…" at bounding box center [400, 228] width 442 height 319
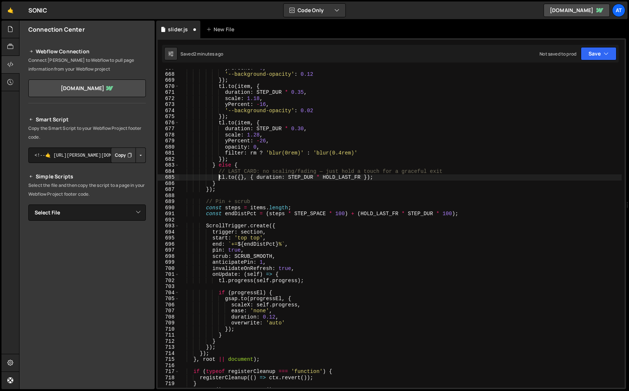
click at [219, 178] on div "yPercent : - 8 , '--background-opacity' : 0.12 }) ; tl . to ( item , { duration…" at bounding box center [400, 230] width 442 height 331
click at [376, 177] on div "yPercent : - 8 , '--background-opacity' : 0.12 }) ; tl . to ( item , { duration…" at bounding box center [400, 230] width 442 height 331
paste textarea
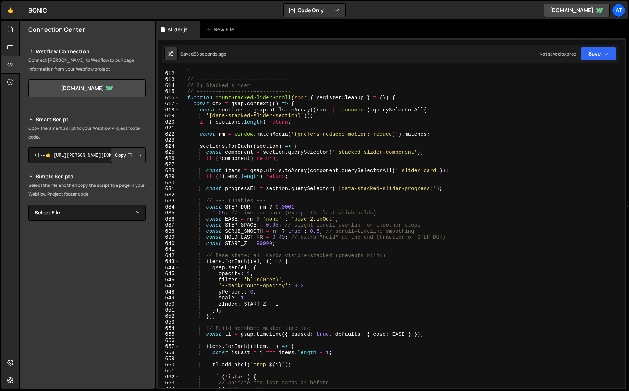
scroll to position [3711, 0]
click at [320, 233] on div "} // ------------------------------ // 2) Stacked slider // -------------------…" at bounding box center [400, 229] width 442 height 331
click at [190, 97] on div "} // ------------------------------ // 2) Stacked slider // -------------------…" at bounding box center [400, 229] width 442 height 331
click at [187, 96] on div "} // ------------------------------ // 2) Stacked slider // -------------------…" at bounding box center [400, 229] width 442 height 331
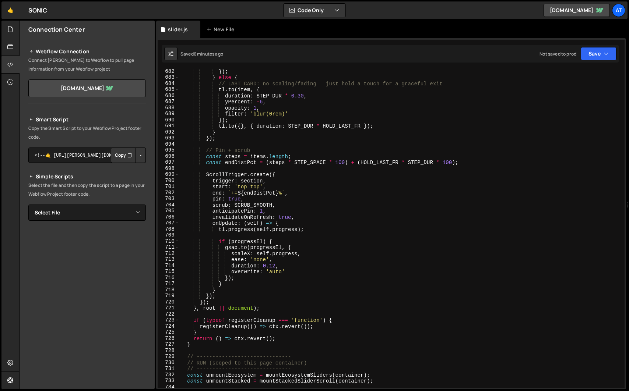
scroll to position [4169, 0]
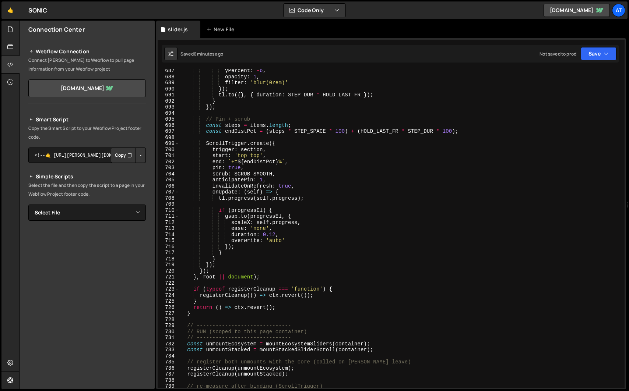
click at [194, 315] on div "yPercent : - 6 , opacity : 1 , filter : 'blur(0rem)' }) ; tl . to ({ } , { dura…" at bounding box center [400, 233] width 442 height 331
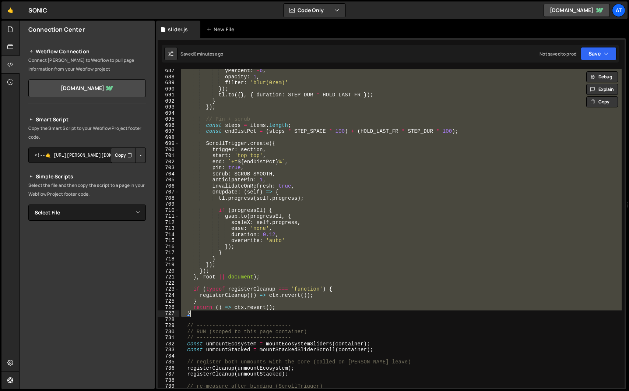
paste textarea
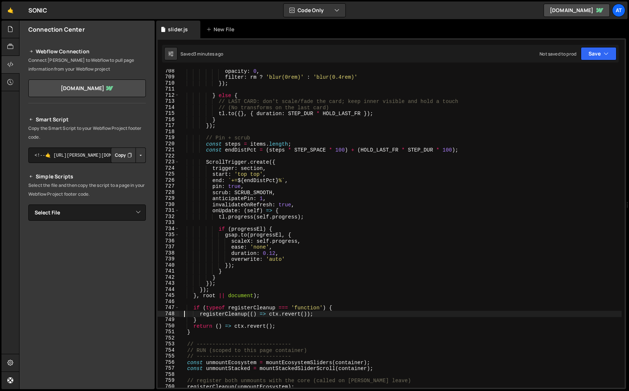
scroll to position [4296, 0]
click at [201, 332] on div "opacity : 0 , filter : rm ? 'blur(0rem)' : 'blur(0.4rem)' }) ; } else { // LAST…" at bounding box center [400, 233] width 442 height 331
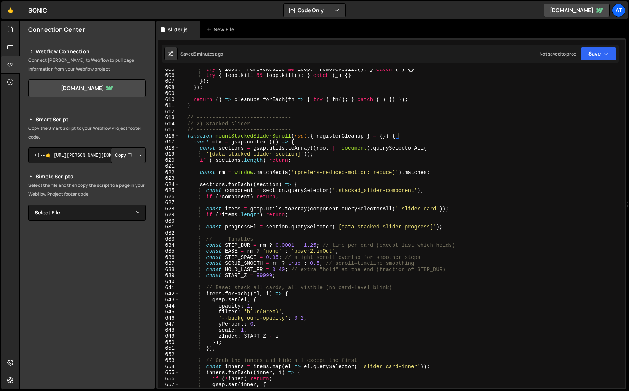
scroll to position [3660, 0]
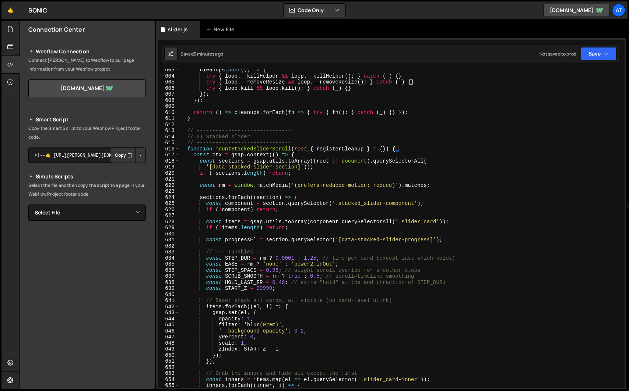
click at [189, 149] on div "cleanups . push (( ) => { try { loop . __killHelper && loop . __killHelper ( ) …" at bounding box center [400, 232] width 442 height 331
type textarea "function mountStackedSliderScroll(root, { registerCleanup } = {}) { const ctx =…"
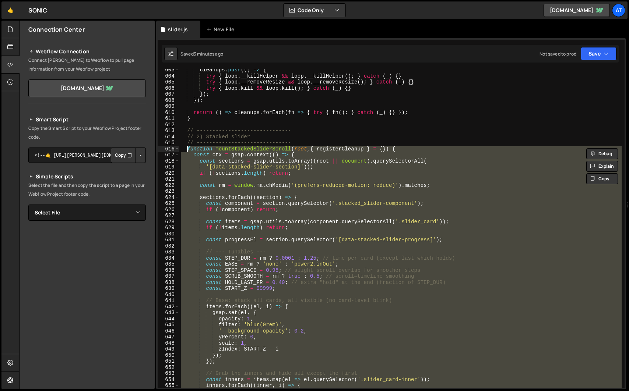
paste textarea
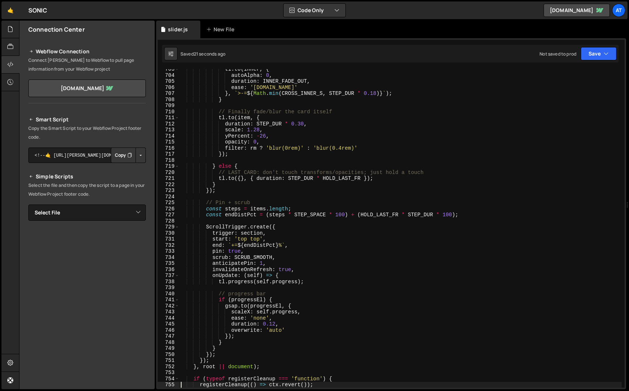
click at [227, 217] on div "tl . to ( inner , { autoAlpha : 0 , duration : INNER_FADE_OUT , ease : '[DOMAIN…" at bounding box center [400, 231] width 442 height 331
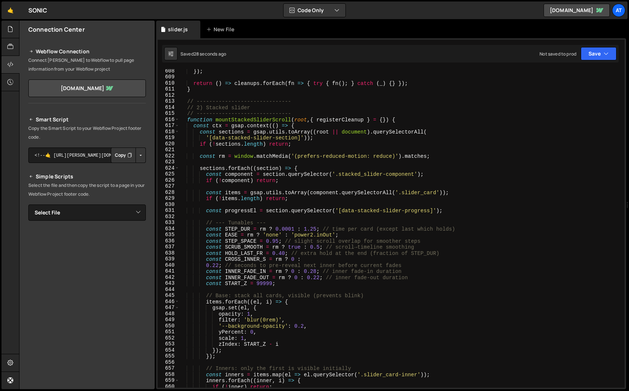
scroll to position [3690, 0]
click at [318, 245] on div "}) ; return ( ) => cleanups . forEach ( fn => { try { fn ( ) ; } catch ( _ ) { …" at bounding box center [400, 232] width 442 height 331
click at [306, 274] on div "}) ; return ( ) => cleanups . forEach ( fn => { try { fn ( ) ; } catch ( _ ) { …" at bounding box center [400, 232] width 442 height 331
click at [505, 142] on div "}) ; return ( ) => cleanups . forEach ( fn => { try { fn ( ) ; } catch ( _ ) { …" at bounding box center [400, 232] width 442 height 331
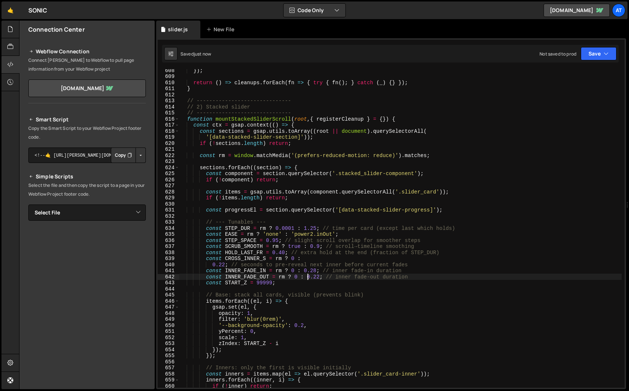
scroll to position [0, 7]
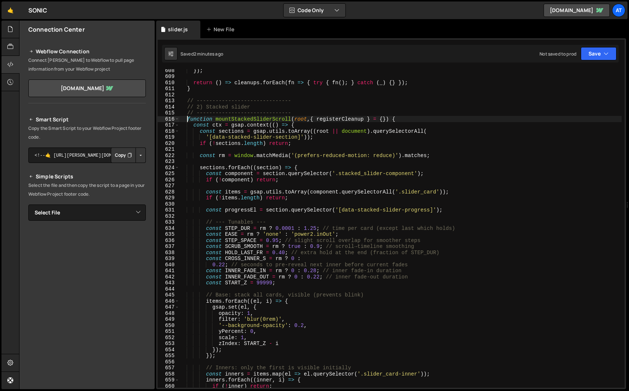
click at [188, 119] on div "}) ; return ( ) => cleanups . forEach ( fn => { try { fn ( ) ; } catch ( _ ) { …" at bounding box center [400, 232] width 442 height 331
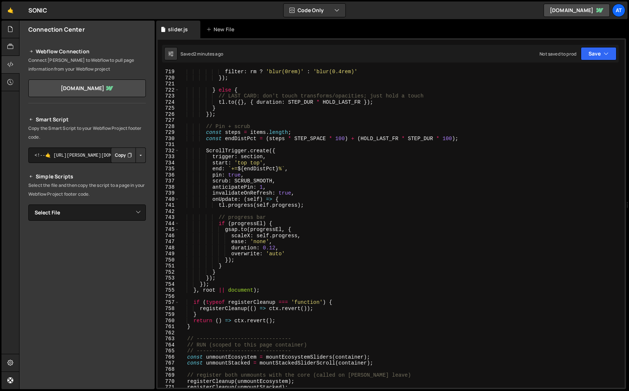
scroll to position [4381, 0]
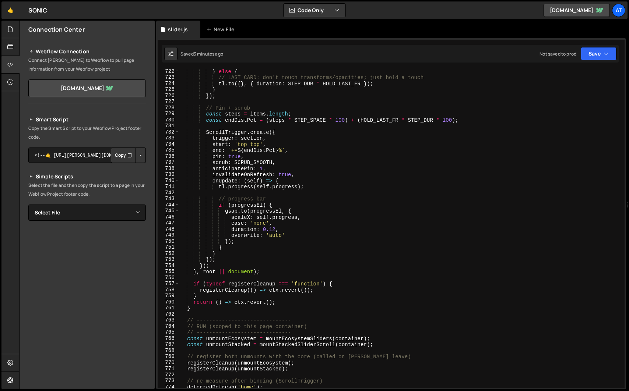
click at [195, 312] on div "} else { // LAST CARD: don't touch transforms/opacities; just hold a touch tl .…" at bounding box center [400, 233] width 442 height 331
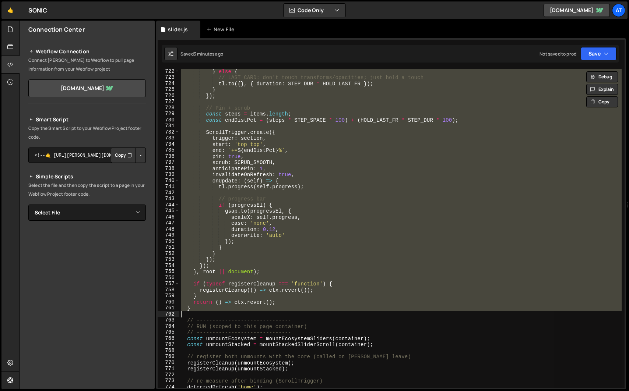
click at [199, 305] on div "} else { // LAST CARD: don't touch transforms/opacities; just hold a touch tl .…" at bounding box center [400, 228] width 442 height 319
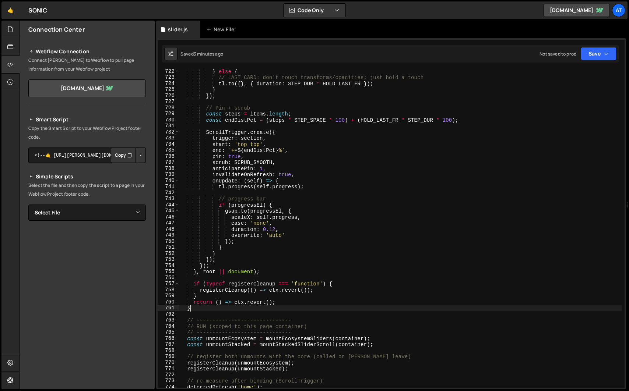
click at [197, 308] on div "} else { // LAST CARD: don't touch transforms/opacities; just hold a touch tl .…" at bounding box center [400, 233] width 442 height 331
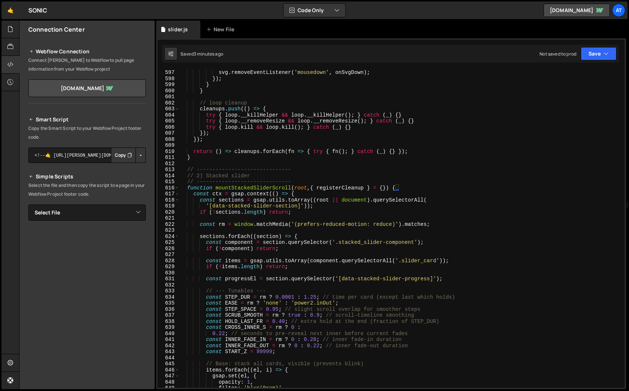
scroll to position [3621, 0]
click at [187, 189] on div "window . removeEventListener ( 'touchcancel' , onUp ) ; svg . removeEventListen…" at bounding box center [400, 228] width 442 height 331
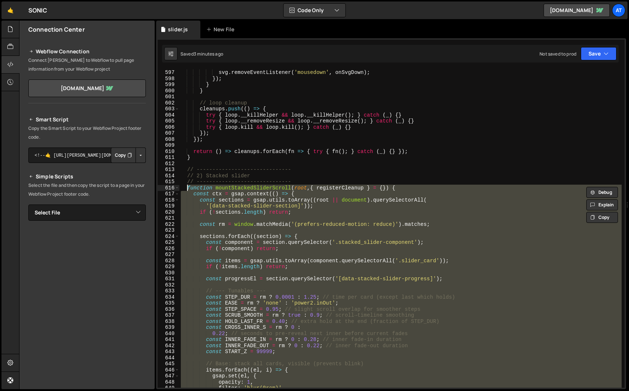
paste textarea "}"
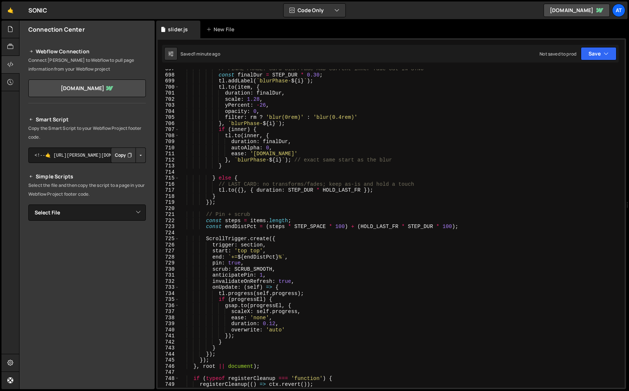
scroll to position [4220, 0]
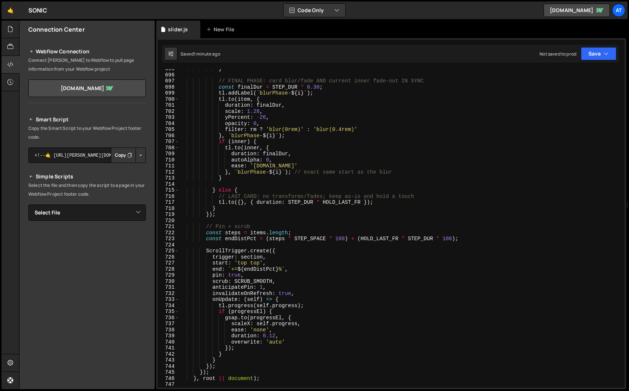
click at [220, 202] on div "} // FINAL PHASE: card blur/fade AND current inner fade-out IN SYNC const final…" at bounding box center [400, 231] width 442 height 331
click at [385, 202] on div "} // FINAL PHASE: card blur/fade AND current inner fade-out IN SYNC const final…" at bounding box center [400, 231] width 442 height 331
paste textarea
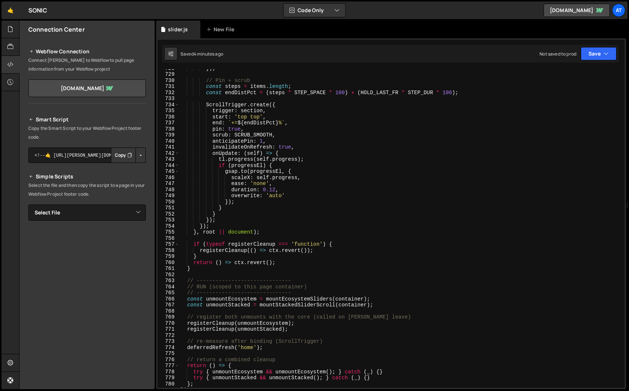
scroll to position [4418, 0]
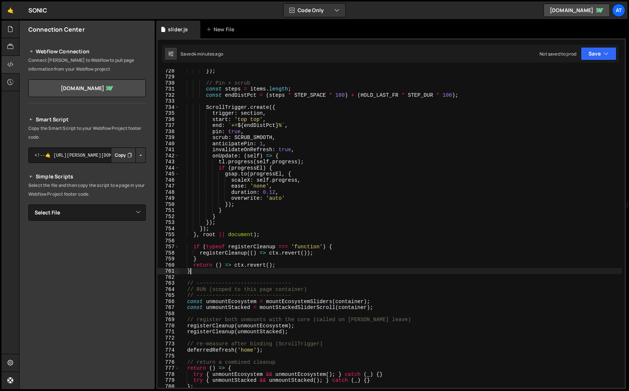
click at [201, 271] on div "}) ; // Pin + scrub const steps = items . length ; const endDistPct = ( steps *…" at bounding box center [400, 233] width 442 height 331
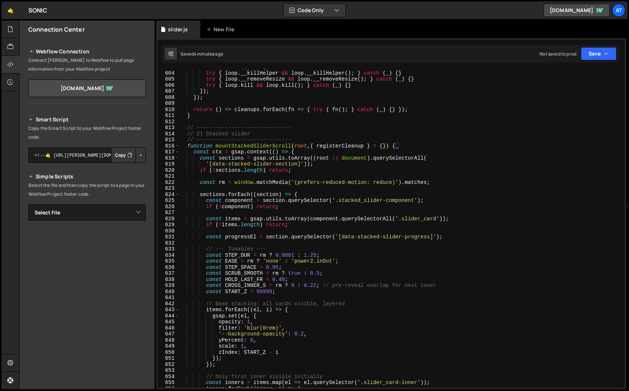
scroll to position [3627, 0]
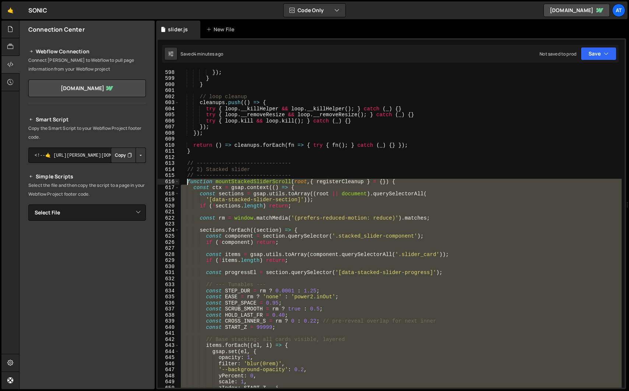
click at [187, 182] on div "svg . removeEventListener ( 'mousedown' , onSvgDown ) ; }) ; } } // loop cleanu…" at bounding box center [400, 228] width 442 height 331
type textarea "function mountStackedSliderScroll(root, { registerCleanup } = {}) { const ctx =…"
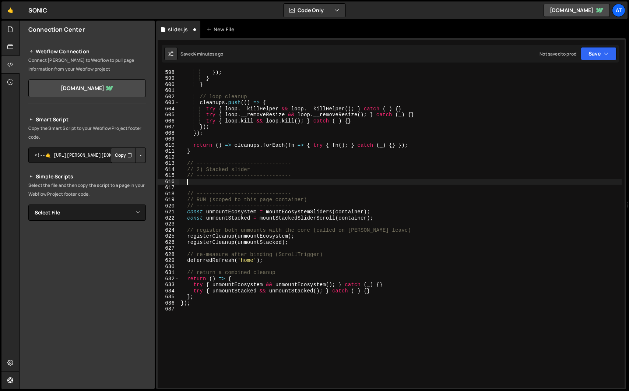
paste textarea "}"
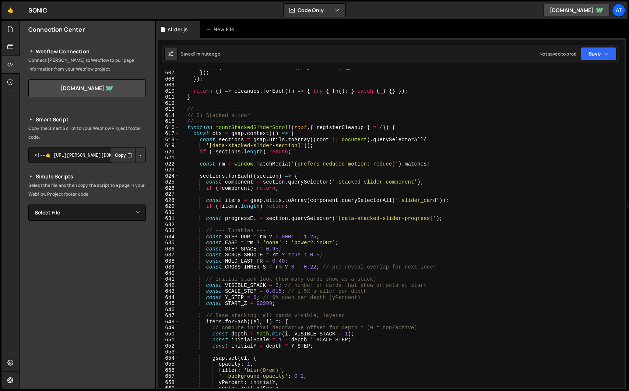
scroll to position [3681, 0]
click at [283, 292] on div "try { loop . kill && loop . kill ( ) ; } catch ( _ ) { } }) ; }) ; return ( ) =…" at bounding box center [400, 229] width 442 height 331
drag, startPoint x: 282, startPoint y: 290, endPoint x: 266, endPoint y: 290, distance: 16.6
click at [266, 290] on div "try { loop . kill && loop . kill ( ) ; } catch ( _ ) { } }) ; }) ; return ( ) =…" at bounding box center [400, 229] width 442 height 331
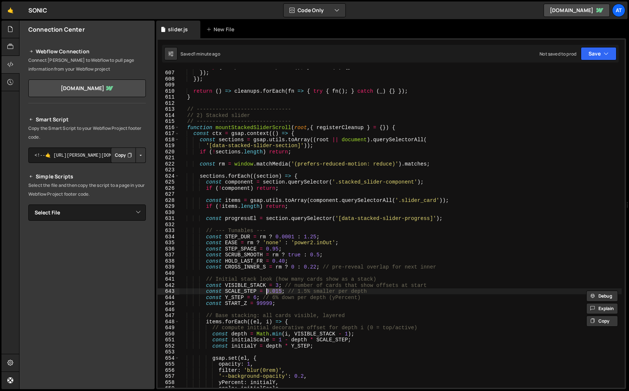
paste textarea "2"
click at [254, 298] on div "try { loop . kill && loop . kill ( ) ; } catch ( _ ) { } }) ; }) ; return ( ) =…" at bounding box center [400, 229] width 442 height 331
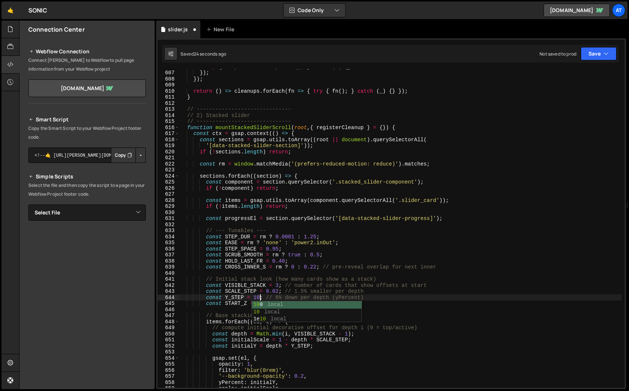
click at [295, 285] on div "try { loop . kill && loop . kill ( ) ; } catch ( _ ) { } }) ; }) ; return ( ) =…" at bounding box center [400, 229] width 442 height 331
click at [255, 298] on div "try { loop . kill && loop . kill ( ) ; } catch ( _ ) { } }) ; }) ; return ( ) =…" at bounding box center [400, 229] width 442 height 331
click at [291, 294] on div "try { loop . kill && loop . kill ( ) ; } catch ( _ ) { } }) ; }) ; return ( ) =…" at bounding box center [400, 229] width 442 height 331
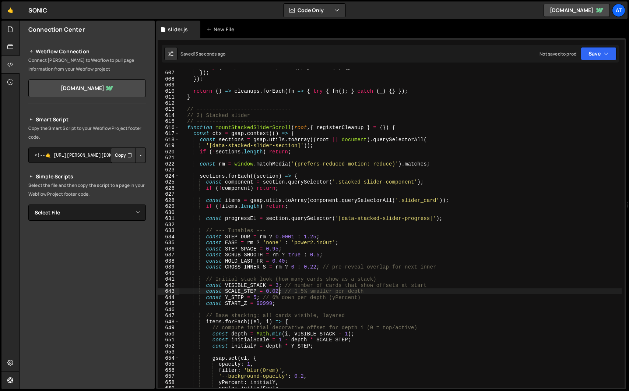
click at [278, 292] on div "try { loop . kill && loop . kill ( ) ; } catch ( _ ) { } }) ; }) ; return ( ) =…" at bounding box center [400, 229] width 442 height 331
click at [301, 300] on div "try { loop . kill && loop . kill ( ) ; } catch ( _ ) { } }) ; }) ; return ( ) =…" at bounding box center [400, 229] width 442 height 331
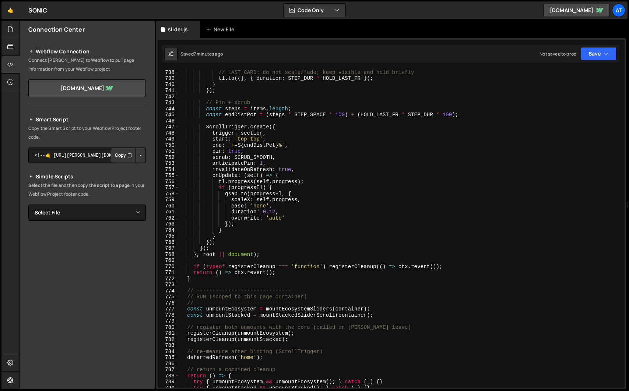
scroll to position [4494, 0]
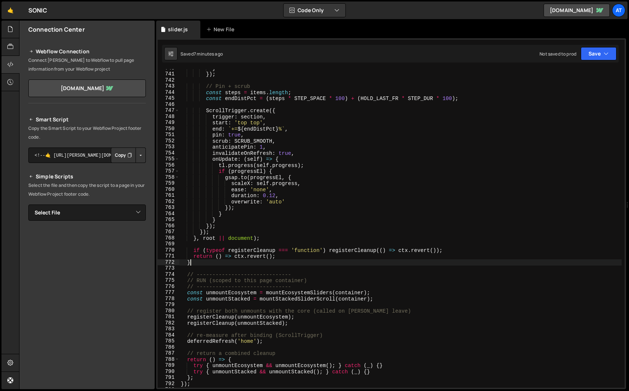
click at [207, 265] on div "} }) ; // Pin + scrub const steps = items . length ; const endDistPct = ( steps…" at bounding box center [400, 230] width 442 height 331
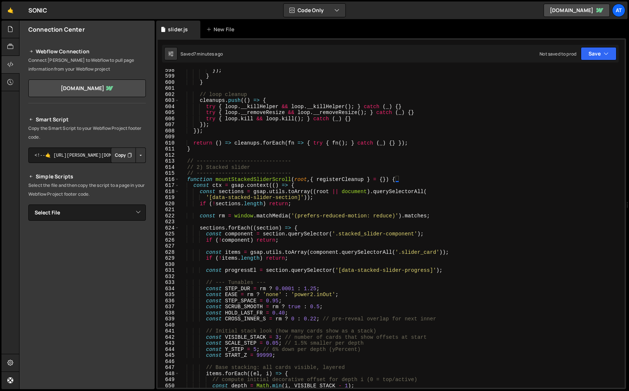
scroll to position [3621, 0]
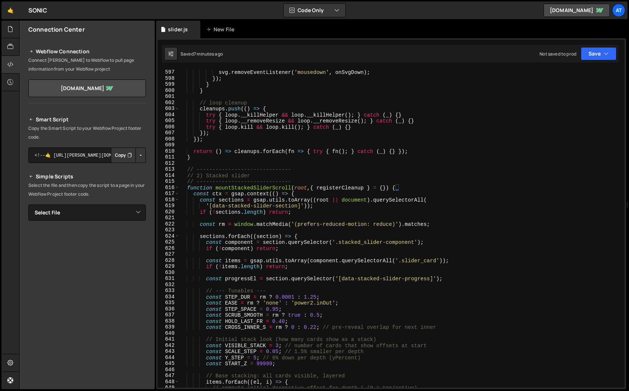
click at [188, 189] on div "window . removeEventListener ( 'touchcancel' , onUp ) ; svg . removeEventListen…" at bounding box center [400, 228] width 442 height 331
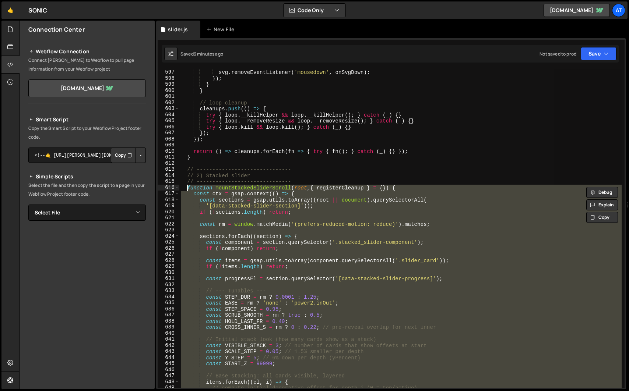
click at [212, 204] on div "window . removeEventListener ( 'touchcancel' , onUp ) ; svg . removeEventListen…" at bounding box center [400, 228] width 442 height 319
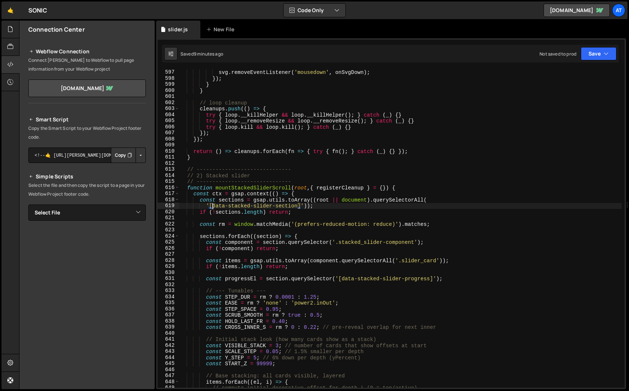
click at [188, 190] on div "window . removeEventListener ( 'touchcancel' , onUp ) ; svg . removeEventListen…" at bounding box center [400, 228] width 442 height 331
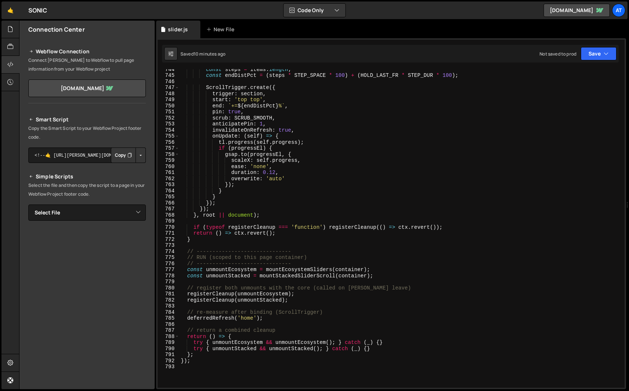
scroll to position [4523, 0]
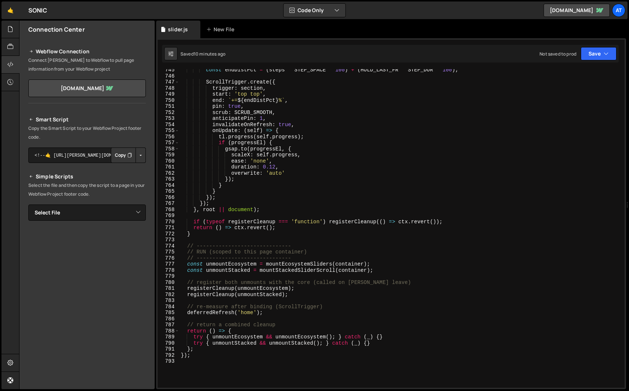
click at [203, 233] on div "const endDistPct = ( steps * STEP_SPACE * 100 ) + ( HOLD_LAST_FR * STEP_DUR * 1…" at bounding box center [400, 232] width 442 height 331
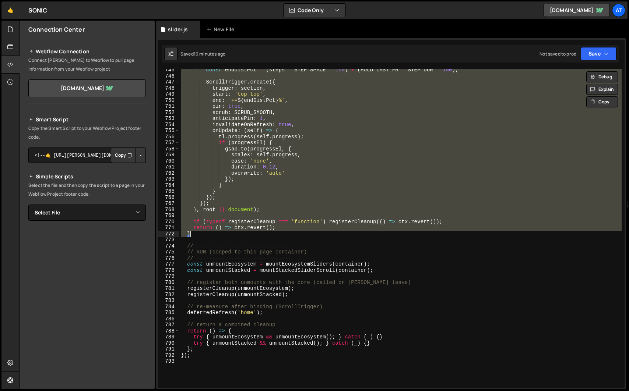
paste textarea
type textarea "}"
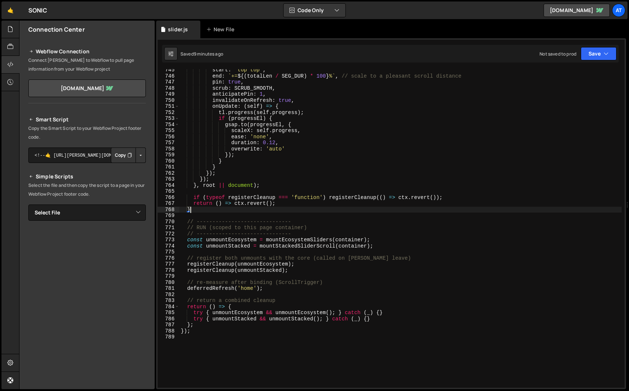
click at [210, 212] on div "start : 'top top' , end : ` += ${ ( totalLen / SEG_DUR ) * 100 } % ` , // scale…" at bounding box center [400, 232] width 442 height 331
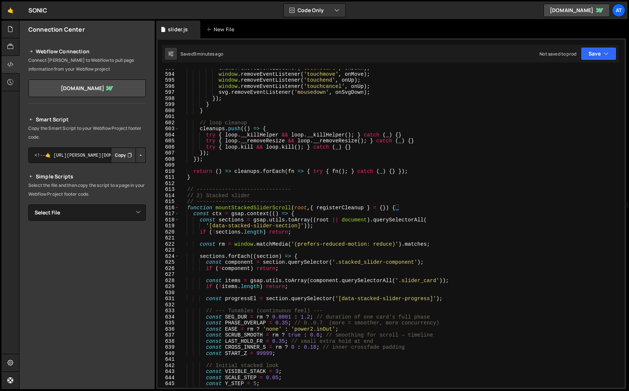
scroll to position [3614, 0]
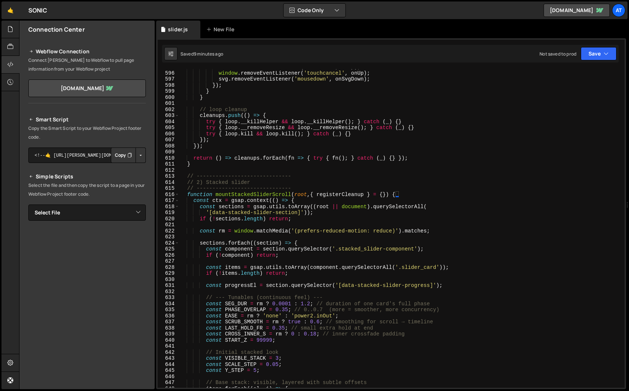
click at [187, 195] on div "window . removeEventListener ( 'touchend' , onUp ) ; window . removeEventListen…" at bounding box center [400, 229] width 442 height 331
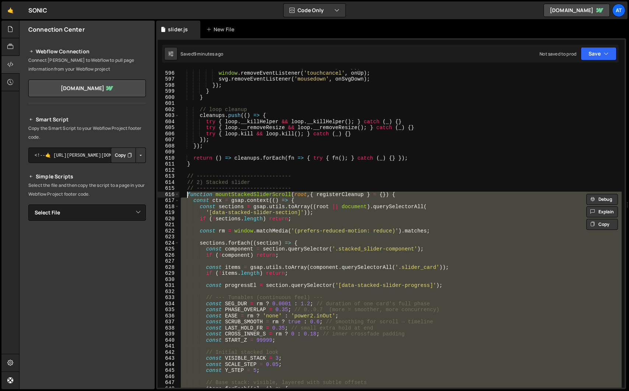
paste textarea "}"
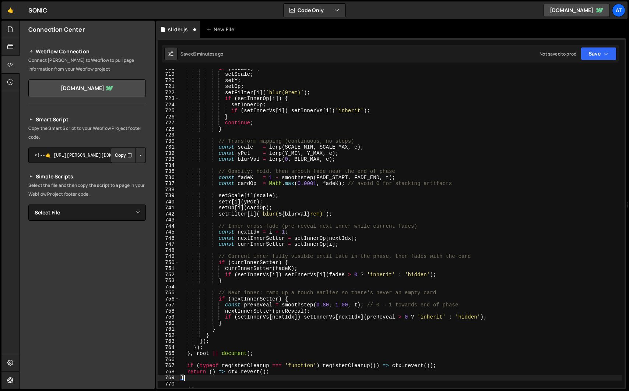
scroll to position [4360, 0]
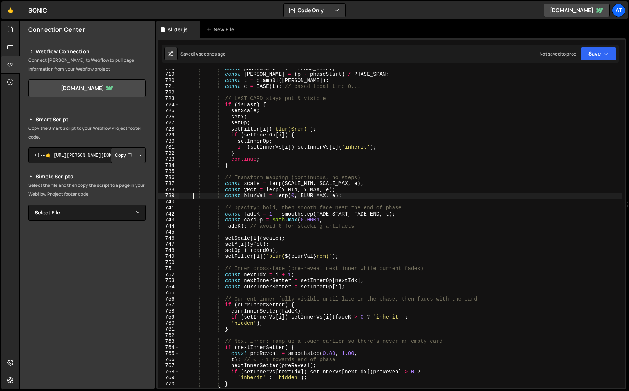
click at [194, 195] on div "const phaseStart = i * PHASE_SHIFT ; const [PERSON_NAME] = ( p - phaseStart ) /…" at bounding box center [400, 230] width 442 height 331
type textarea "const blurVal = lerp(0, BLUR_MAX, e);"
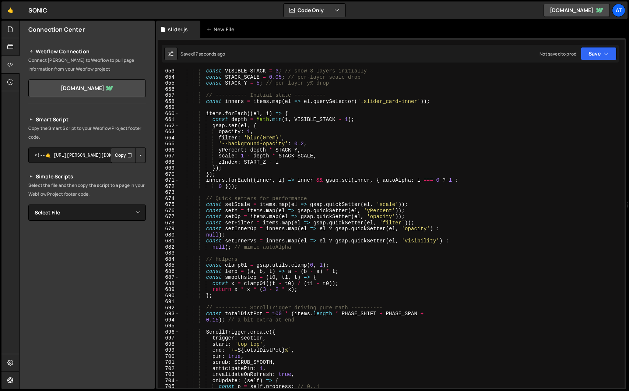
scroll to position [3951, 0]
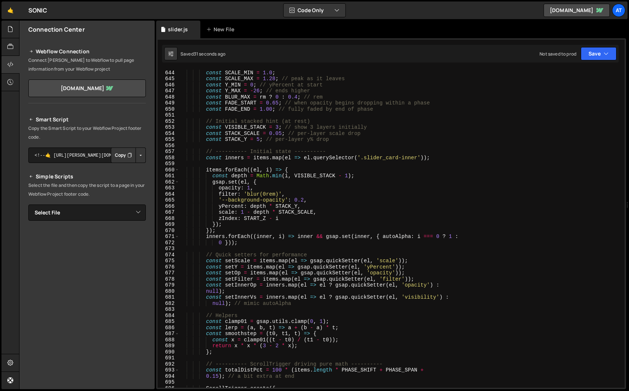
click at [209, 145] on div "// Visual ranges const SCALE_MIN = 1.0 ; const SCALE_MAX = 1.28 ; // peak as it…" at bounding box center [400, 229] width 442 height 331
type textarea "});"
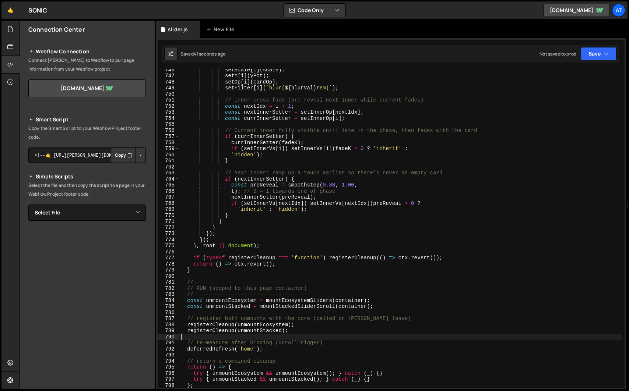
scroll to position [4528, 0]
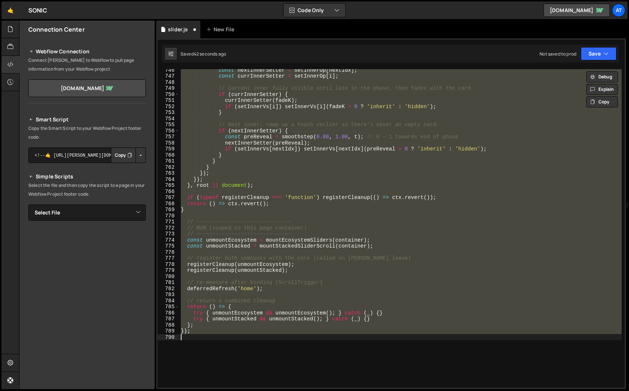
type textarea "return () => ctx.revert(); }"
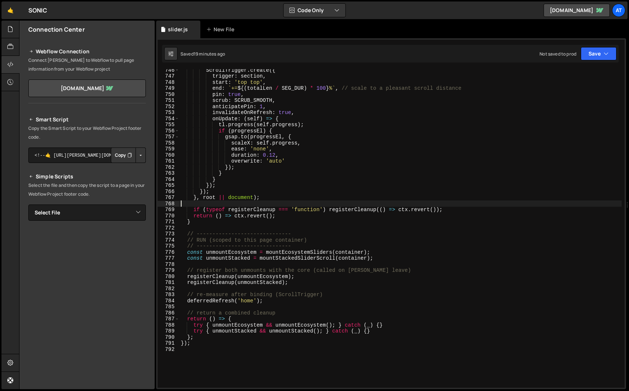
click at [132, 41] on div "Webflow Connection Connect [PERSON_NAME] to Webflow to pull page information fr…" at bounding box center [87, 70] width 135 height 65
click at [14, 33] on div at bounding box center [10, 30] width 18 height 18
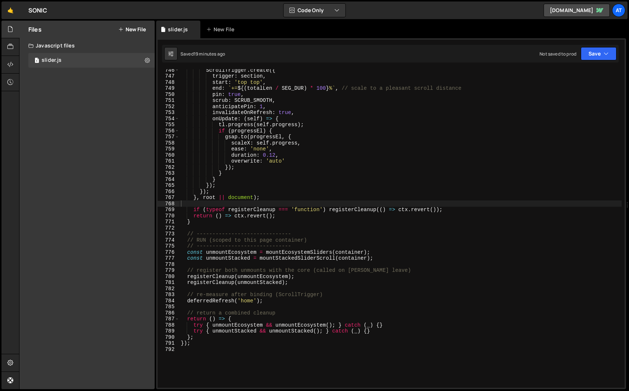
click at [133, 28] on button "New File" at bounding box center [132, 30] width 28 height 6
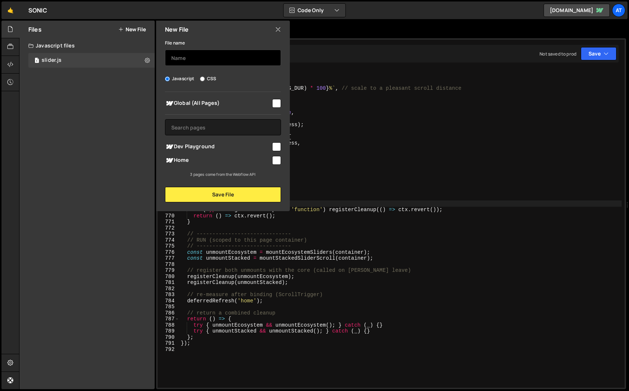
click at [198, 54] on input "text" at bounding box center [223, 58] width 116 height 16
type input "transition"
click at [277, 148] on input "checkbox" at bounding box center [276, 147] width 9 height 9
checkbox input "true"
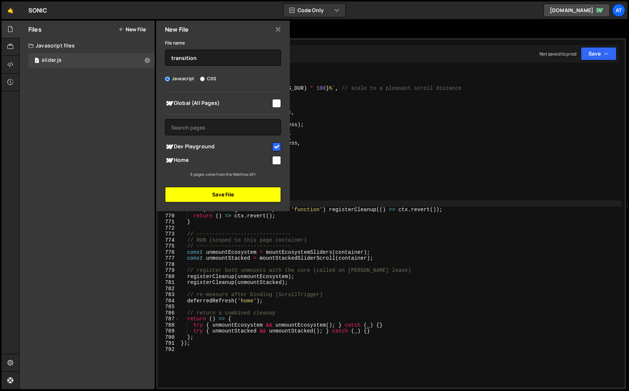
click at [247, 194] on button "Save File" at bounding box center [223, 194] width 116 height 15
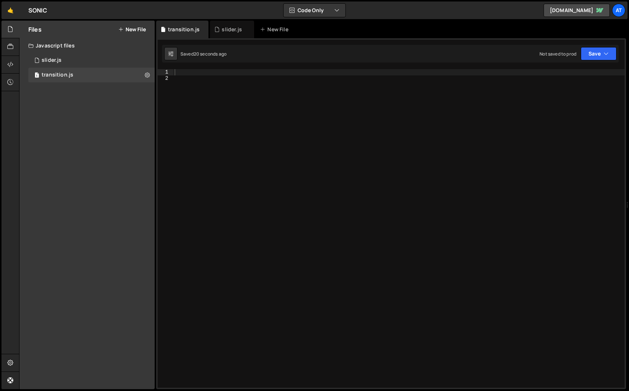
click at [270, 220] on div at bounding box center [398, 234] width 451 height 331
paste textarea "});"
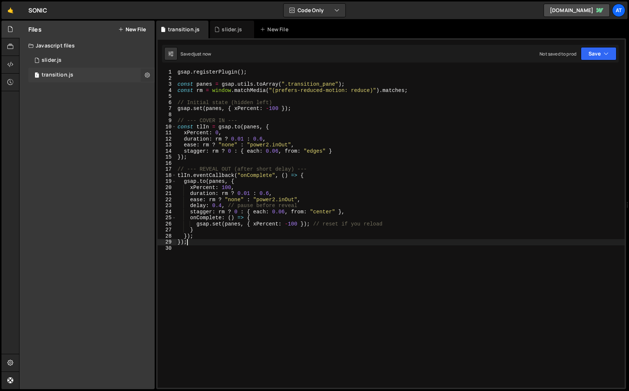
click at [148, 75] on icon at bounding box center [147, 74] width 5 height 7
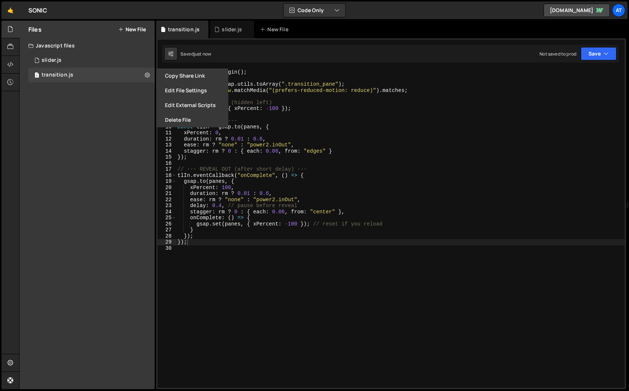
click at [123, 91] on div "Files New File Javascript files 1 slider.js 0 1 transition.js 0 CSS files Copy …" at bounding box center [87, 205] width 135 height 369
click at [173, 86] on button "Edit File Settings" at bounding box center [192, 90] width 72 height 15
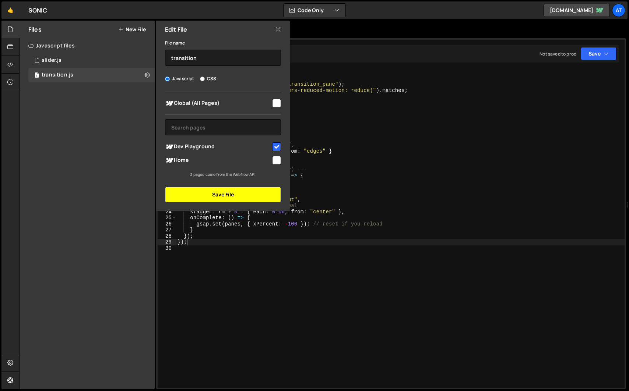
click at [214, 190] on button "Save File" at bounding box center [223, 194] width 116 height 15
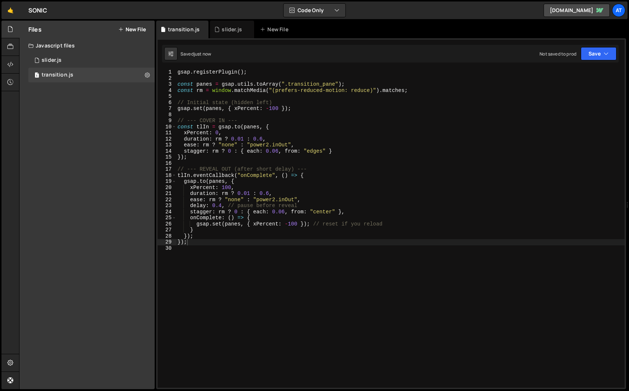
click at [115, 168] on div "Files New File Javascript files 1 slider.js 0 1 transition.js 0 CSS files Copy …" at bounding box center [87, 205] width 135 height 369
click at [313, 150] on div "gsap . registerPlugin ( ) ; const panes = gsap . utils . toArray ( ".transition…" at bounding box center [400, 234] width 448 height 331
click at [303, 157] on div "gsap . registerPlugin ( ) ; const panes = gsap . utils . toArray ( ".transition…" at bounding box center [400, 234] width 448 height 331
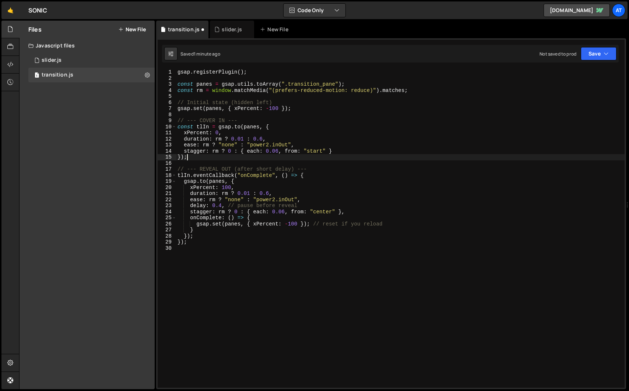
click at [318, 214] on div "gsap . registerPlugin ( ) ; const panes = gsap . utils . toArray ( ".transition…" at bounding box center [400, 234] width 448 height 331
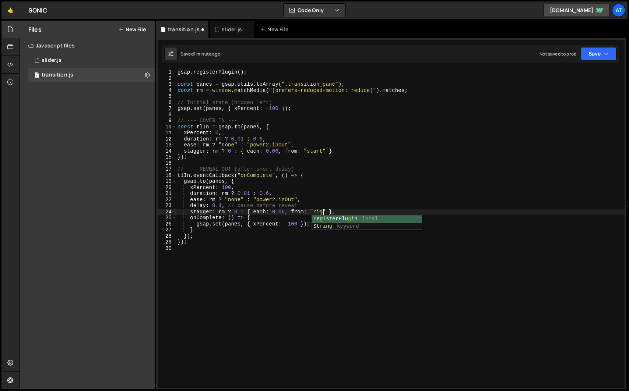
scroll to position [0, 10]
type textarea "stagger: rm ? 0 : { each: 0.06, from: "right" },"
click at [270, 114] on div "gsap . registerPlugin ( ) ; const panes = gsap . utils . toArray ( ".transition…" at bounding box center [400, 234] width 448 height 331
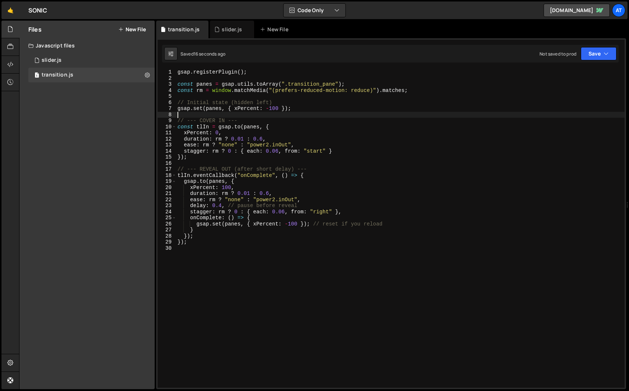
scroll to position [0, 0]
click at [273, 110] on div "gsap . registerPlugin ( ) ; const panes = gsap . utils . toArray ( ".transition…" at bounding box center [400, 234] width 448 height 331
click at [272, 109] on div "gsap . registerPlugin ( ) ; const panes = gsap . utils . toArray ( ".transition…" at bounding box center [400, 234] width 448 height 331
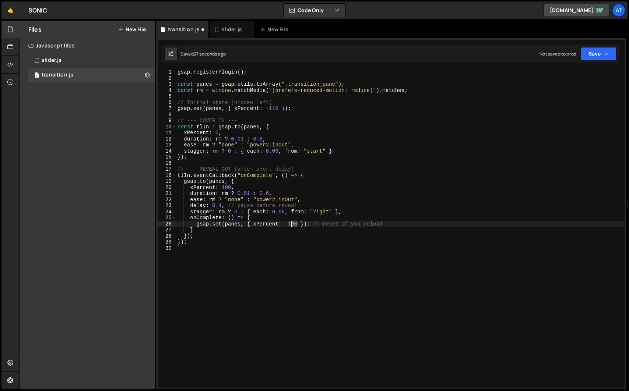
drag, startPoint x: 298, startPoint y: 224, endPoint x: 291, endPoint y: 224, distance: 7.4
click at [291, 224] on div "gsap . registerPlugin ( ) ; const panes = gsap . utils . toArray ( ".transition…" at bounding box center [400, 234] width 448 height 331
type textarea "gsap.set(panes, { xPercent: -110 }); // reset if you reload"
click at [304, 250] on div "gsap . registerPlugin ( ) ; const panes = gsap . utils . toArray ( ".transition…" at bounding box center [400, 234] width 448 height 331
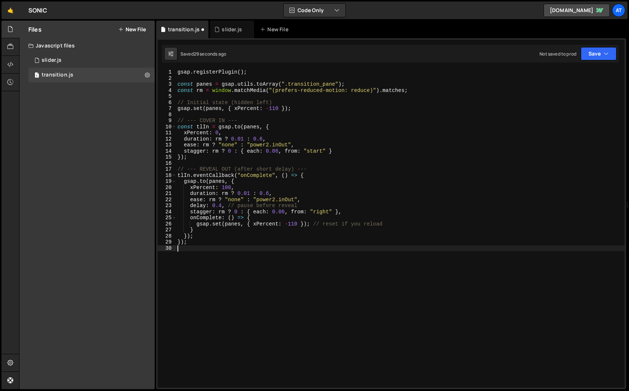
scroll to position [0, 0]
click at [251, 260] on div "gsap . registerPlugin ( ) ; const panes = gsap . utils . toArray ( ".transition…" at bounding box center [400, 234] width 448 height 331
click at [228, 227] on div "gsap . registerPlugin ( ) ; const panes = gsap . utils . toArray ( ".transition…" at bounding box center [400, 234] width 448 height 331
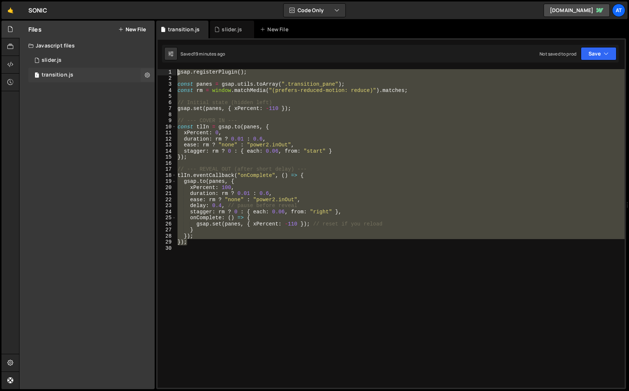
drag, startPoint x: 198, startPoint y: 244, endPoint x: 134, endPoint y: 69, distance: 186.5
click at [134, 69] on div "Files New File Javascript files 1 slider.js 0 1 transition.js 0 CSS files Copy …" at bounding box center [324, 205] width 610 height 369
type textarea "gsap.registerPlugin();"
